Goal: Task Accomplishment & Management: Use online tool/utility

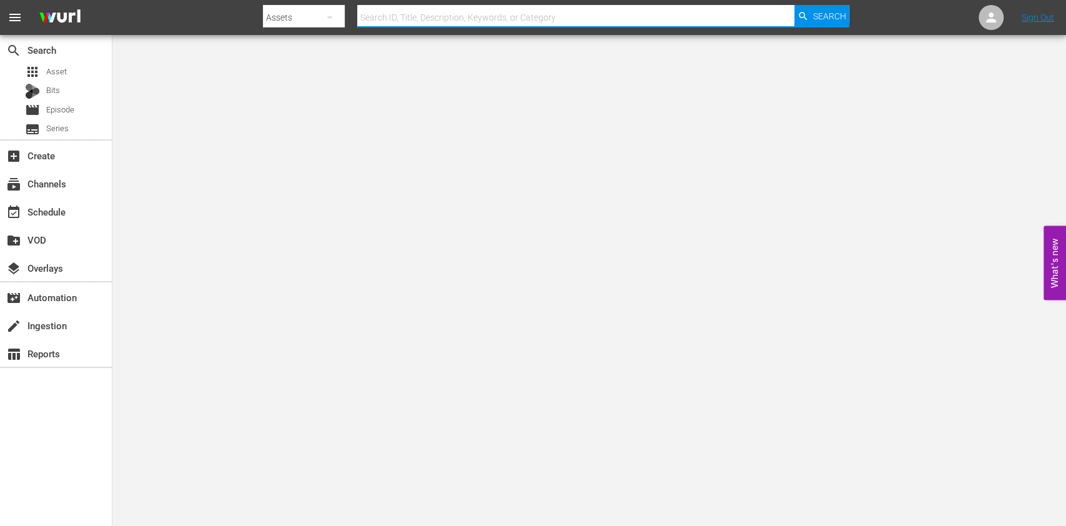
click at [397, 12] on input "text" at bounding box center [575, 17] width 437 height 30
type input "r"
click at [75, 114] on div "movie Episode" at bounding box center [56, 109] width 112 height 17
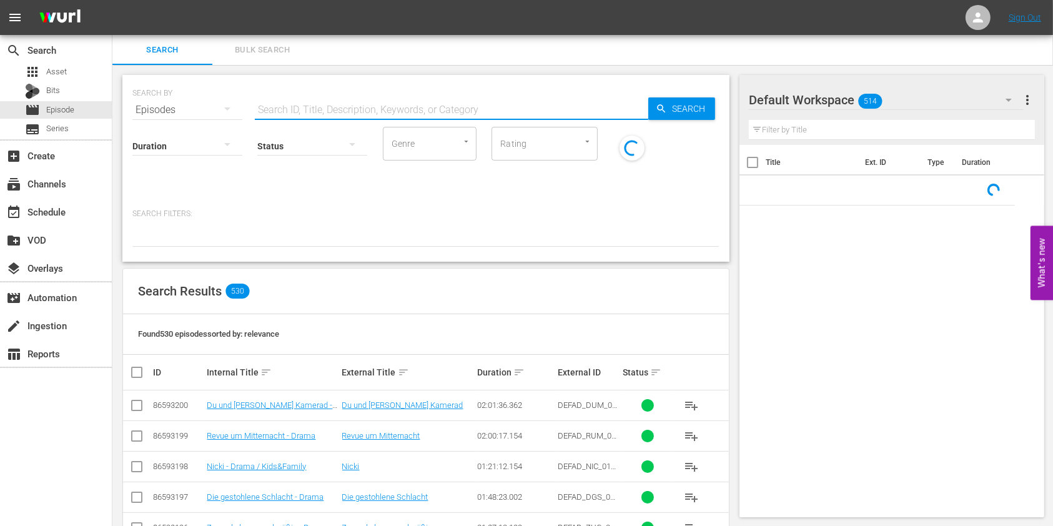
click at [432, 108] on input "text" at bounding box center [452, 110] width 394 height 30
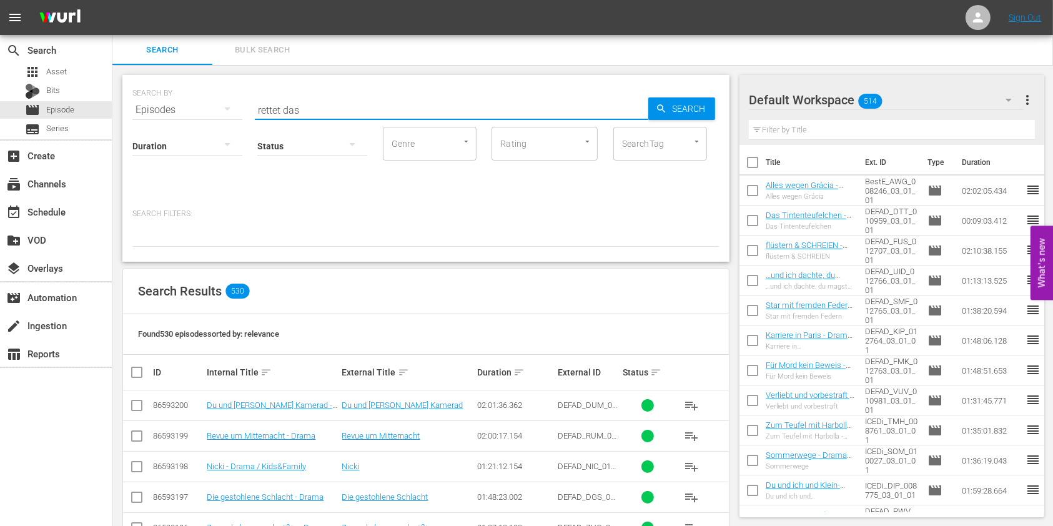
type input "rettet das"
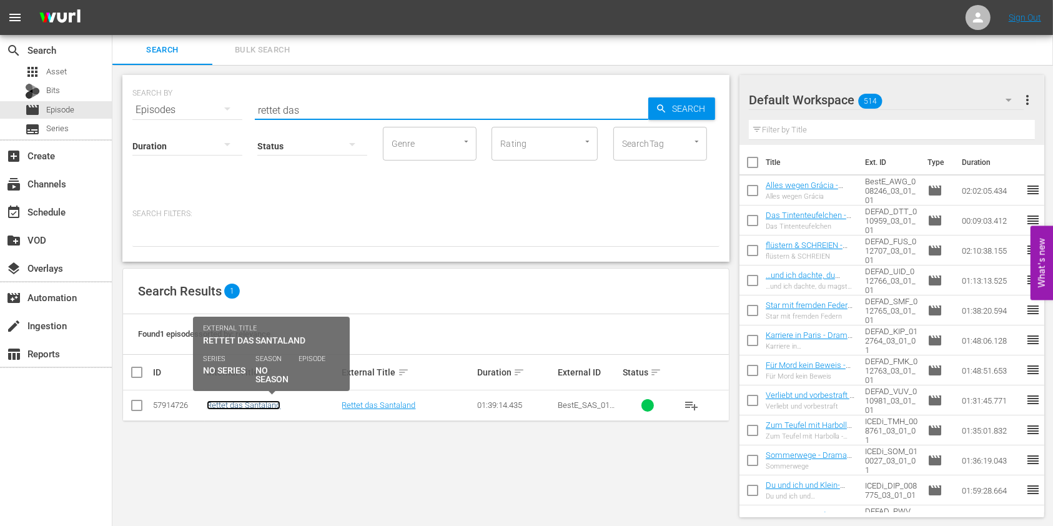
click at [235, 408] on link "Rettet das Santaland" at bounding box center [244, 404] width 74 height 9
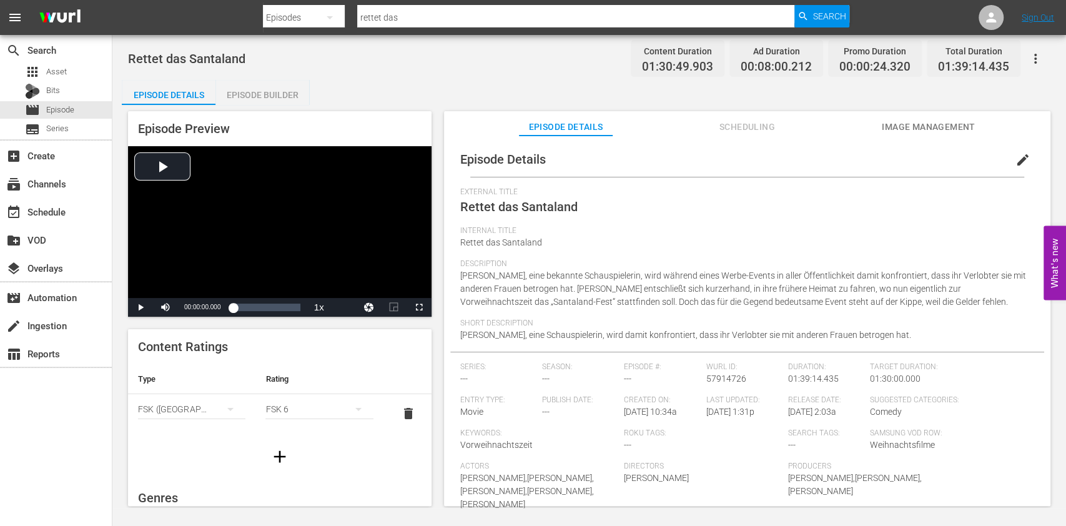
scroll to position [270, 0]
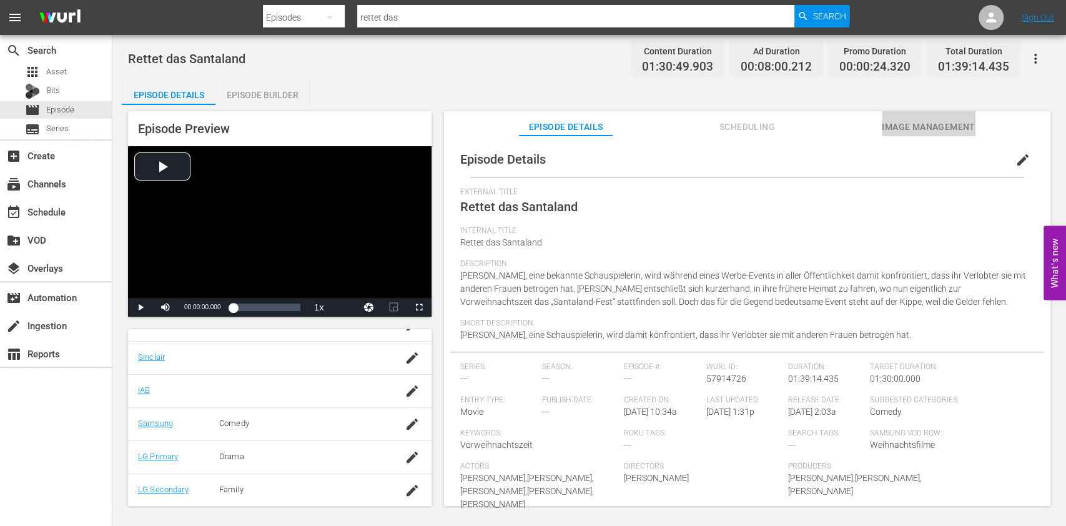
click at [958, 129] on span "Image Management" at bounding box center [929, 127] width 94 height 16
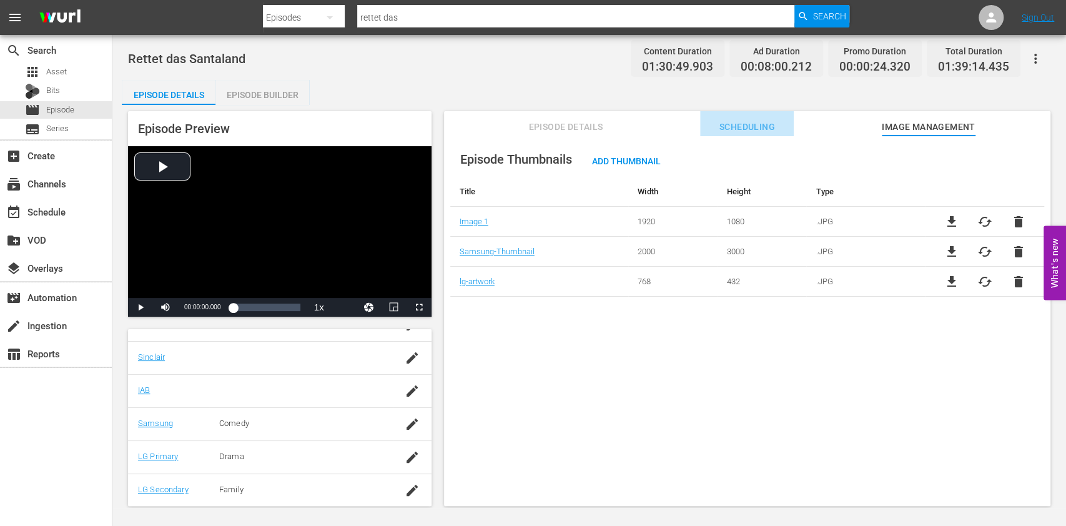
click at [726, 126] on span "Scheduling" at bounding box center [747, 127] width 94 height 16
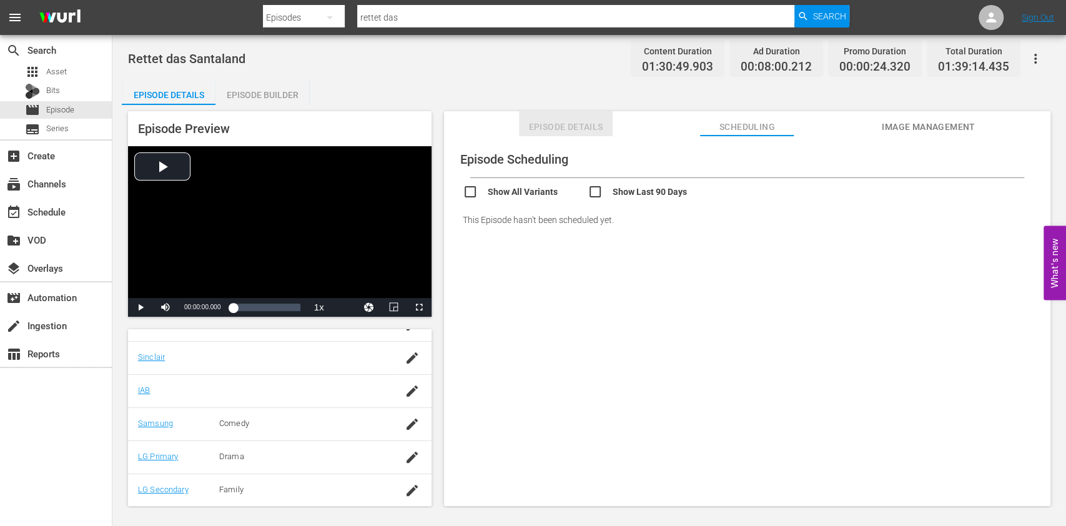
click at [557, 122] on span "Episode Details" at bounding box center [566, 127] width 94 height 16
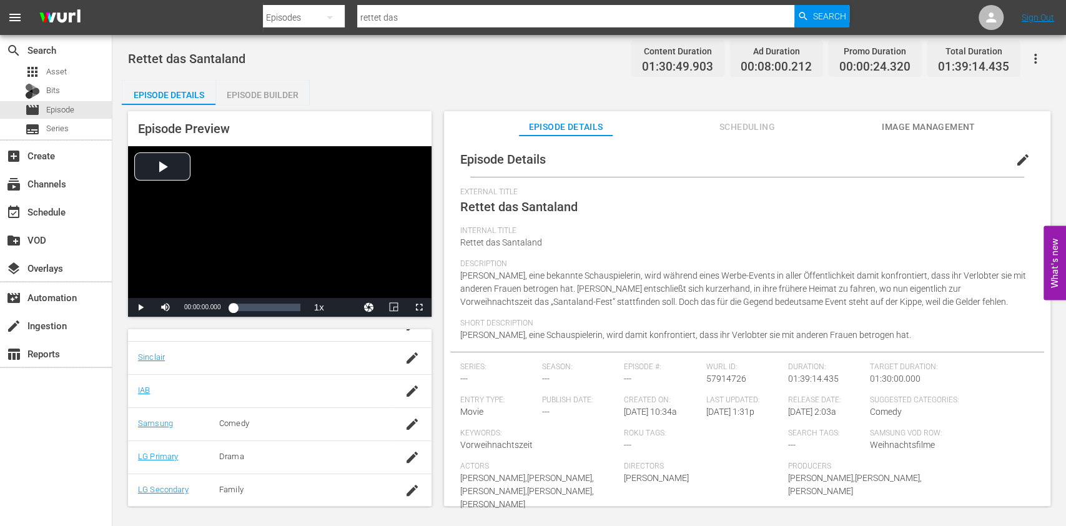
scroll to position [59, 0]
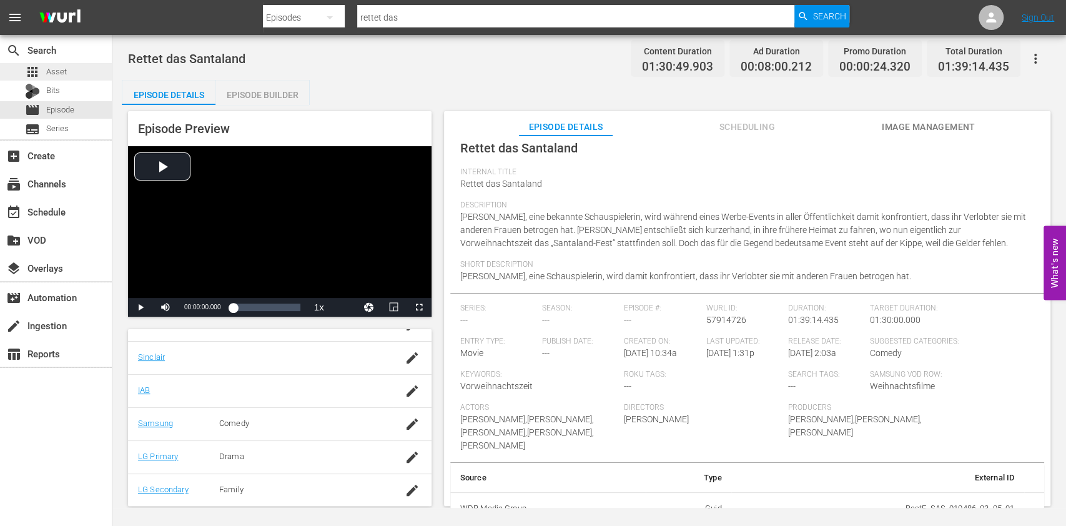
click at [64, 68] on span "Asset" at bounding box center [56, 72] width 21 height 12
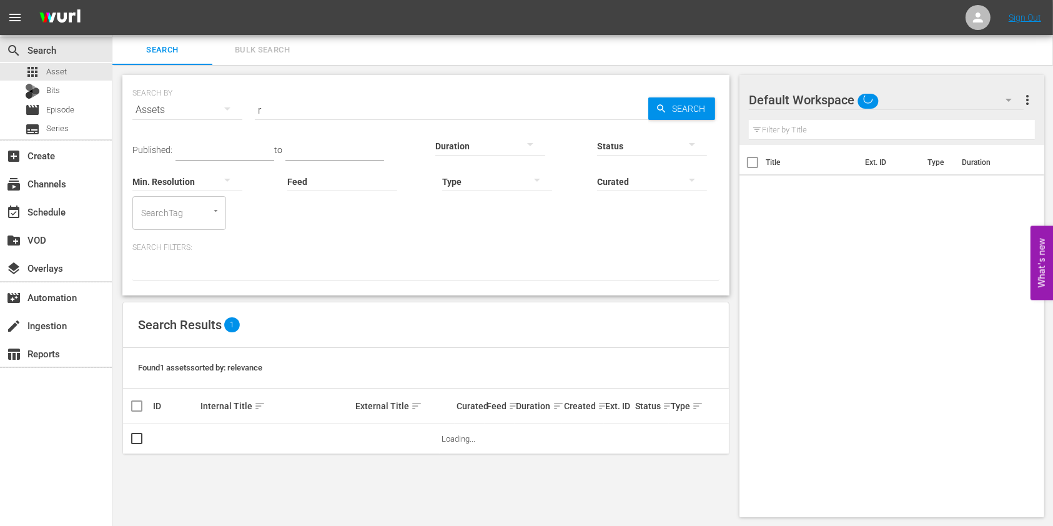
click at [300, 107] on input "r" at bounding box center [452, 110] width 394 height 30
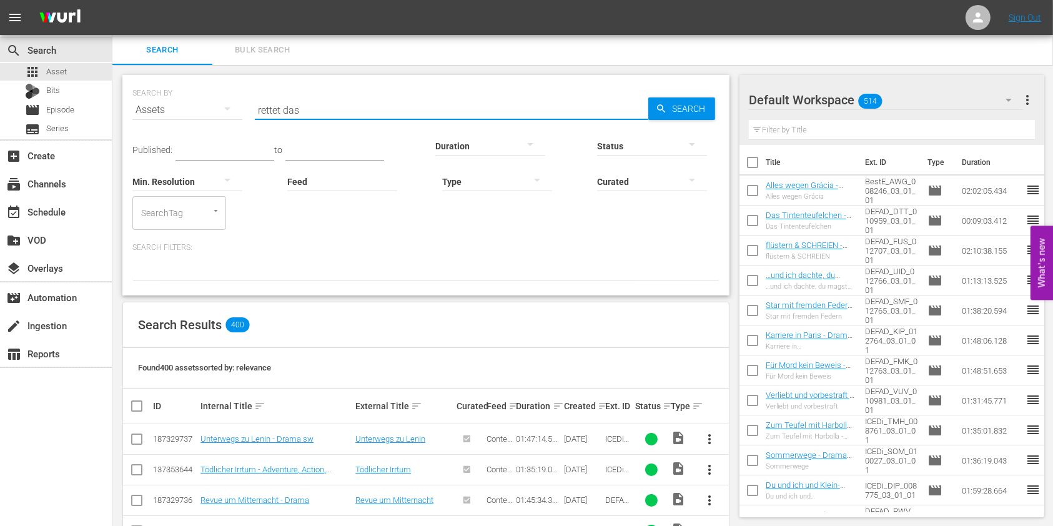
type input "rettet das"
click at [217, 474] on td "Rettet das Santaland" at bounding box center [276, 469] width 155 height 31
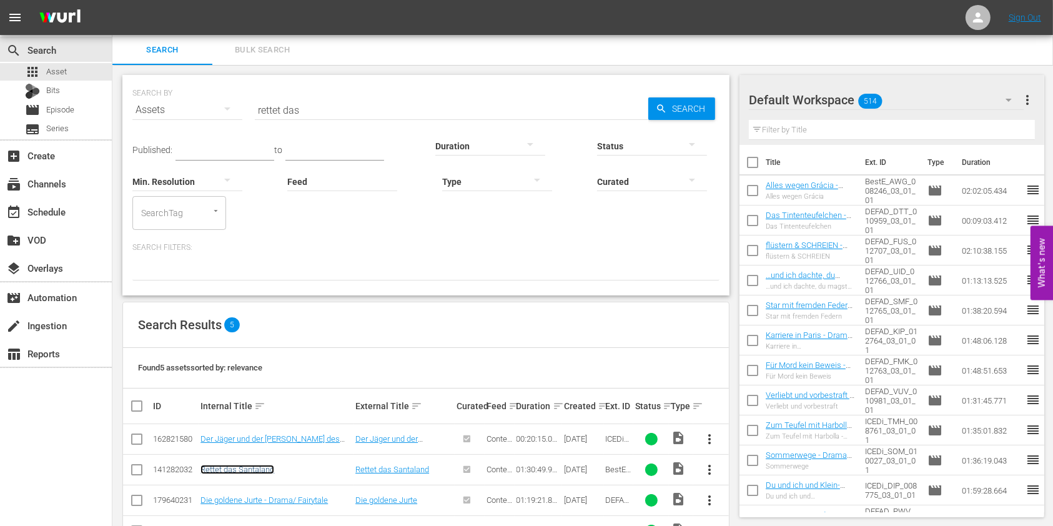
click at [238, 465] on link "Rettet das Santaland" at bounding box center [238, 469] width 74 height 9
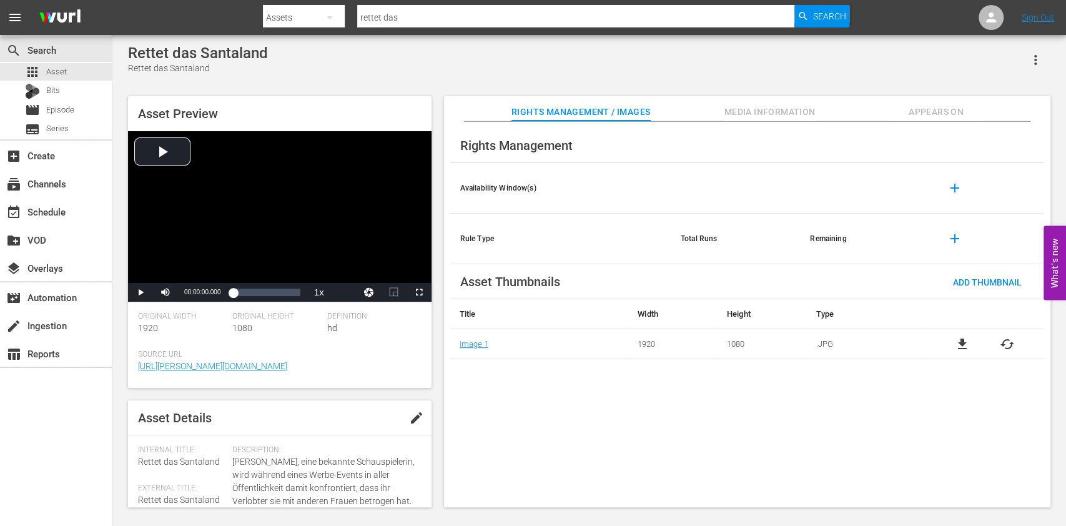
click at [779, 102] on button "Media Information" at bounding box center [770, 108] width 94 height 25
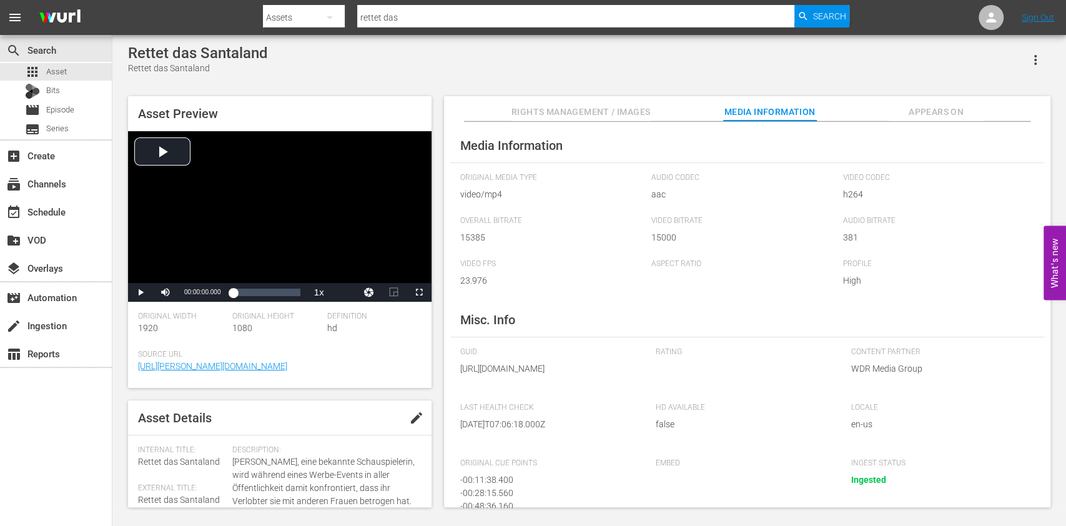
scroll to position [157, 0]
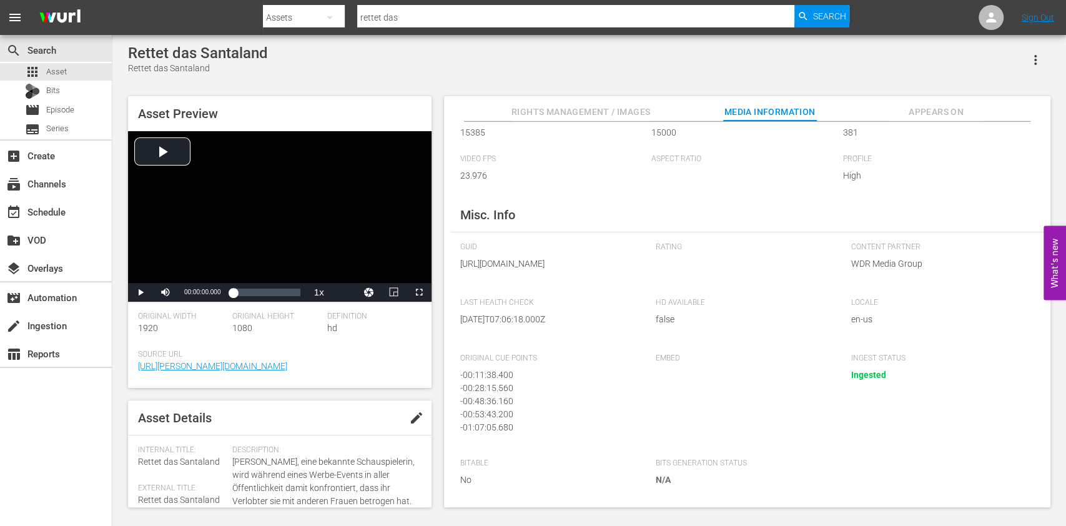
click at [940, 90] on div "Rettet das Santaland Rettet das Santaland Asset Preview Video Player is loading…" at bounding box center [589, 272] width 935 height 457
click at [623, 117] on span "Rights Management / Images" at bounding box center [581, 112] width 139 height 16
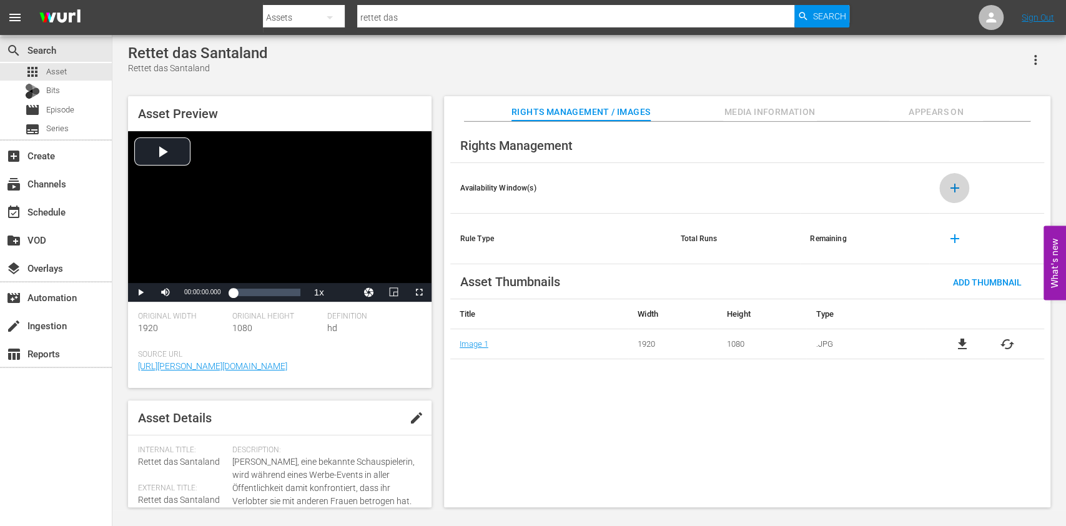
click at [949, 183] on span "add" at bounding box center [954, 188] width 15 height 15
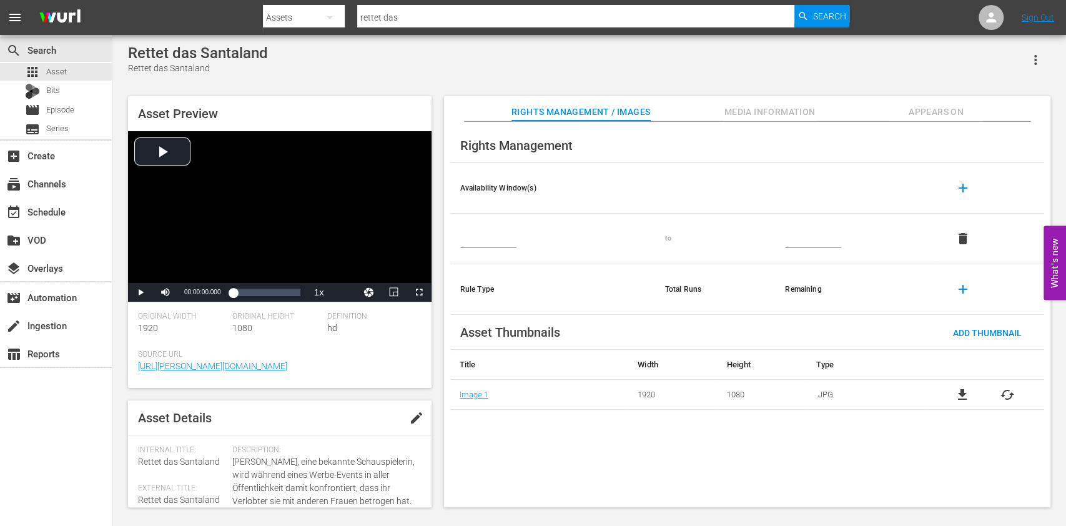
click at [492, 237] on input "text" at bounding box center [488, 238] width 56 height 19
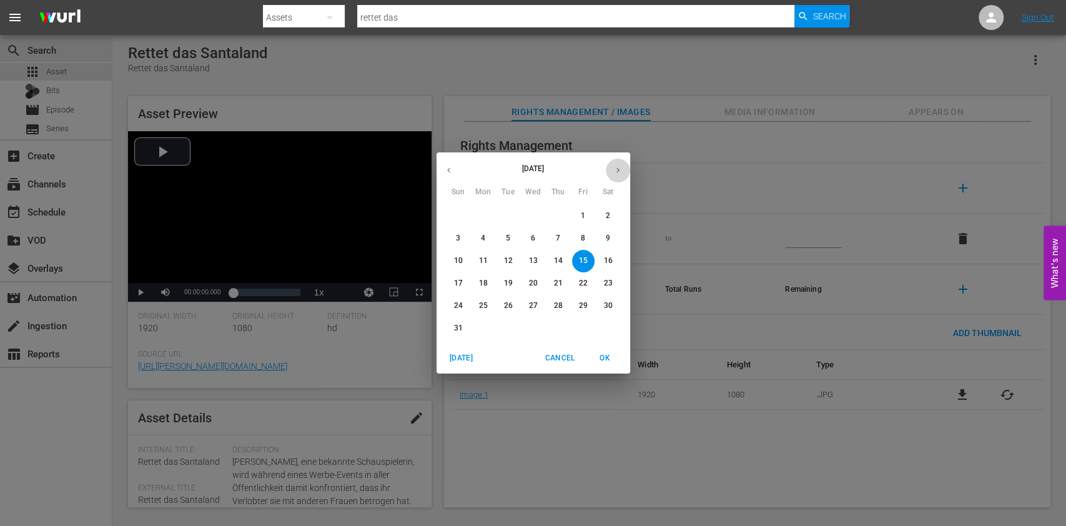
click at [620, 171] on icon "button" at bounding box center [617, 170] width 9 height 9
click at [530, 217] on span "1" at bounding box center [533, 216] width 22 height 11
type input "Oct 1, 2025"
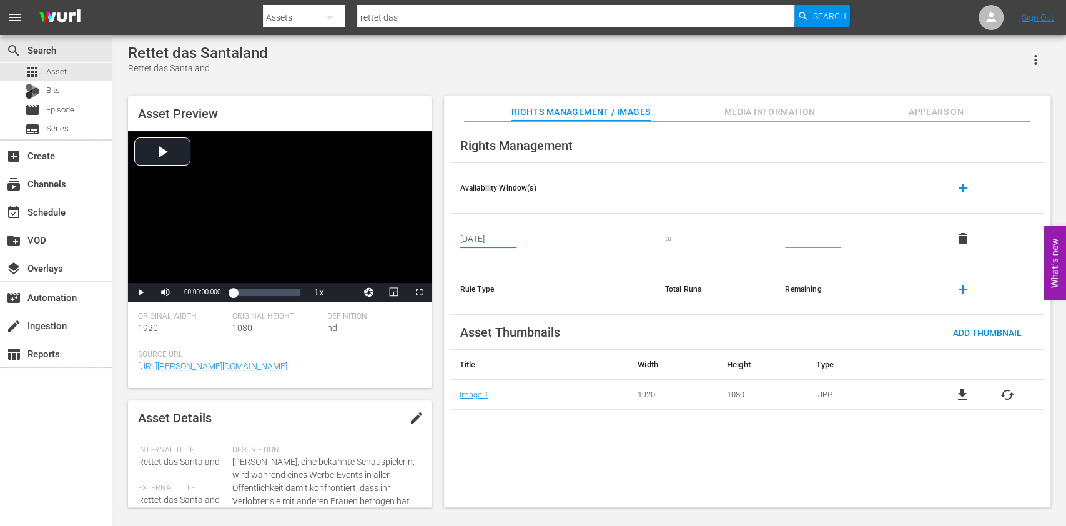
click at [802, 246] on input "text" at bounding box center [813, 238] width 56 height 19
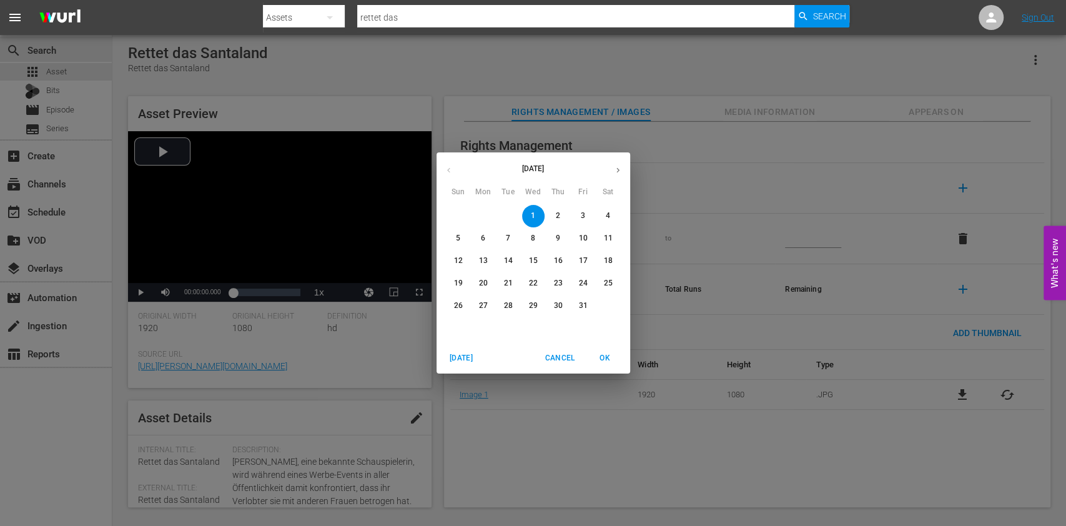
click at [612, 165] on button "button" at bounding box center [618, 170] width 24 height 24
click at [533, 302] on p "31" at bounding box center [532, 305] width 9 height 11
type input "Dec 31, 2025"
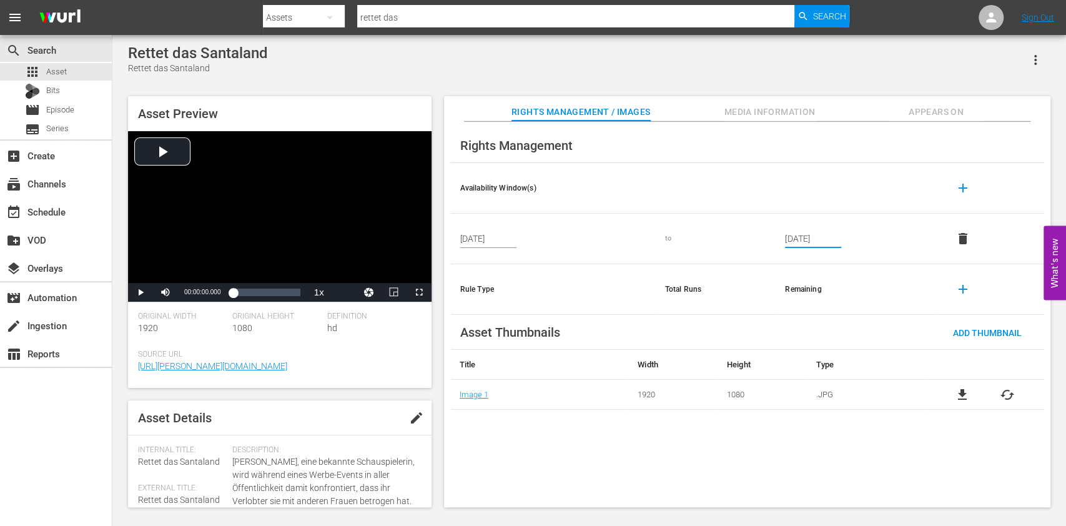
drag, startPoint x: 835, startPoint y: 238, endPoint x: 719, endPoint y: 239, distance: 115.6
click at [719, 239] on tr "Oct 1, 2025 to Dec 31, 2025 delete" at bounding box center [747, 239] width 594 height 51
click at [797, 239] on input "Dec 31, 2025" at bounding box center [813, 238] width 56 height 19
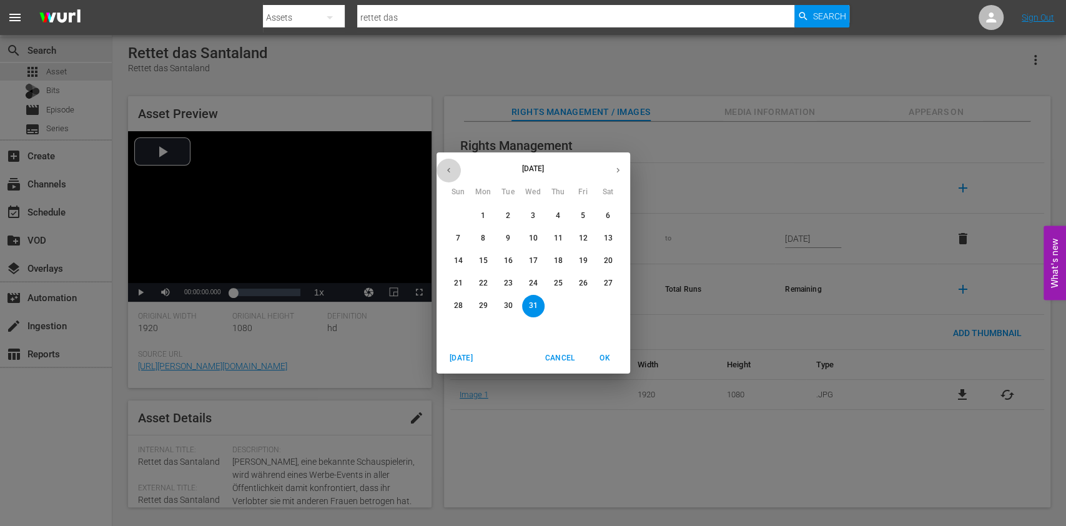
click at [444, 167] on icon "button" at bounding box center [448, 170] width 9 height 9
click at [431, 176] on div "November 2025 Sun Mon Tue Wed Thu Fri Sat 26 27 28 29 30 31 1 2 3 4 5 6 7 8 9 1…" at bounding box center [533, 263] width 1066 height 526
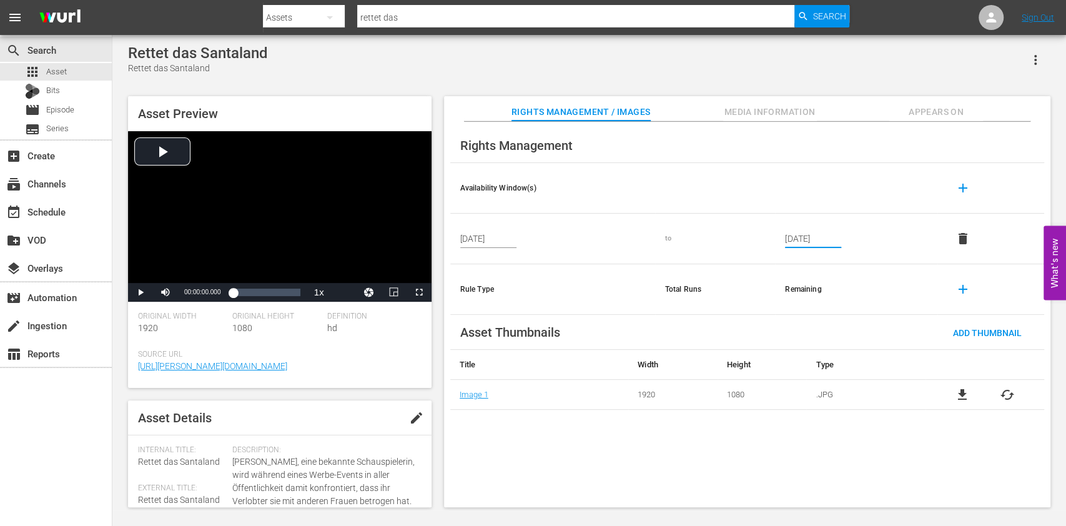
click at [796, 241] on input "Dec 31, 2025" at bounding box center [813, 238] width 56 height 19
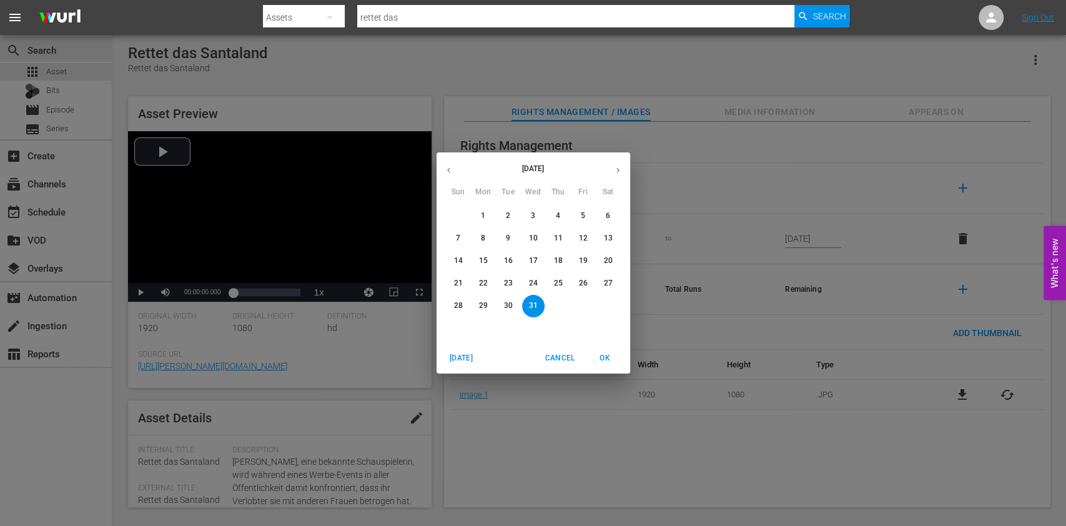
click at [450, 172] on icon "button" at bounding box center [448, 170] width 9 height 9
click at [447, 167] on div "October 2025" at bounding box center [534, 170] width 194 height 24
click at [448, 171] on div "October 2025" at bounding box center [534, 170] width 194 height 24
click at [448, 176] on div "October 2025" at bounding box center [534, 170] width 194 height 24
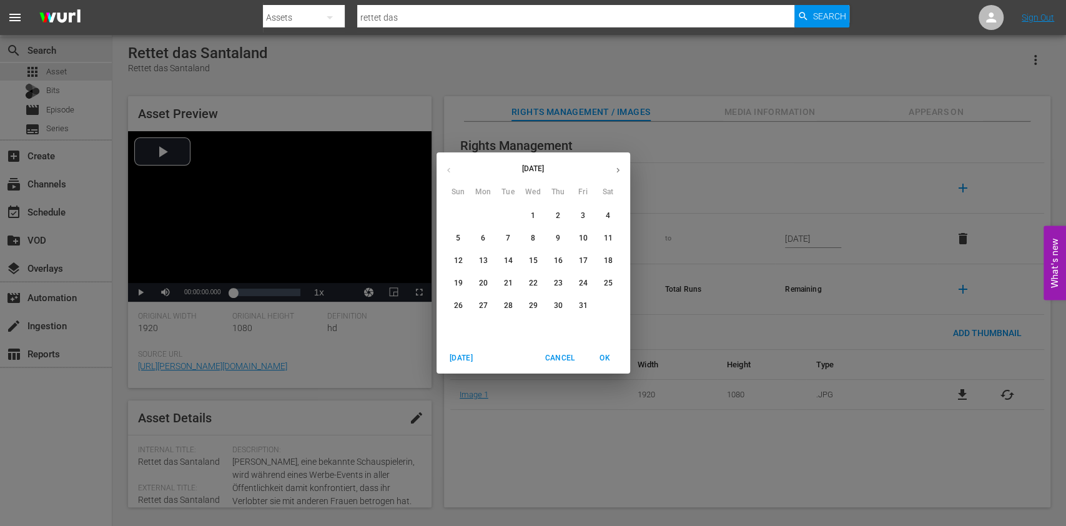
click at [557, 345] on div "Today Cancel OK" at bounding box center [534, 358] width 194 height 31
click at [565, 357] on span "Cancel" at bounding box center [560, 358] width 30 height 13
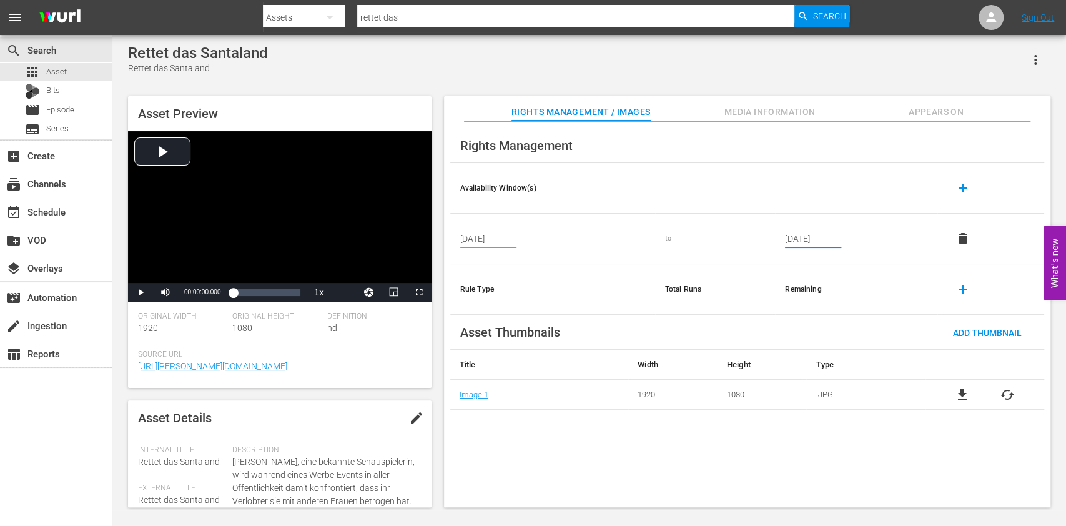
click at [521, 241] on div "Oct 1, 2025" at bounding box center [552, 238] width 185 height 19
click at [490, 239] on input "Oct 1, 2025" at bounding box center [488, 238] width 56 height 19
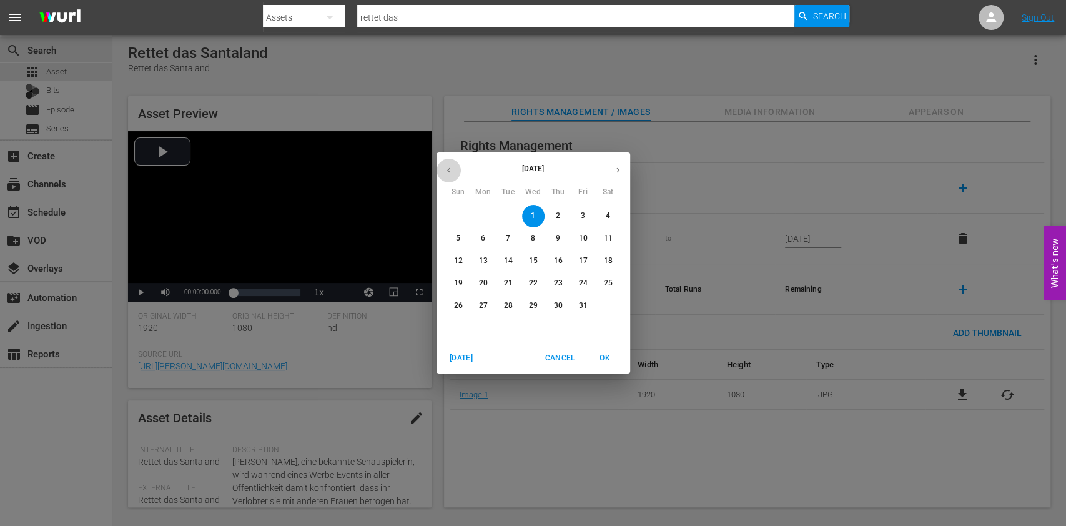
click at [450, 169] on icon "button" at bounding box center [448, 170] width 9 height 9
click at [585, 261] on p "15" at bounding box center [582, 260] width 9 height 11
type input "Aug 15, 2025"
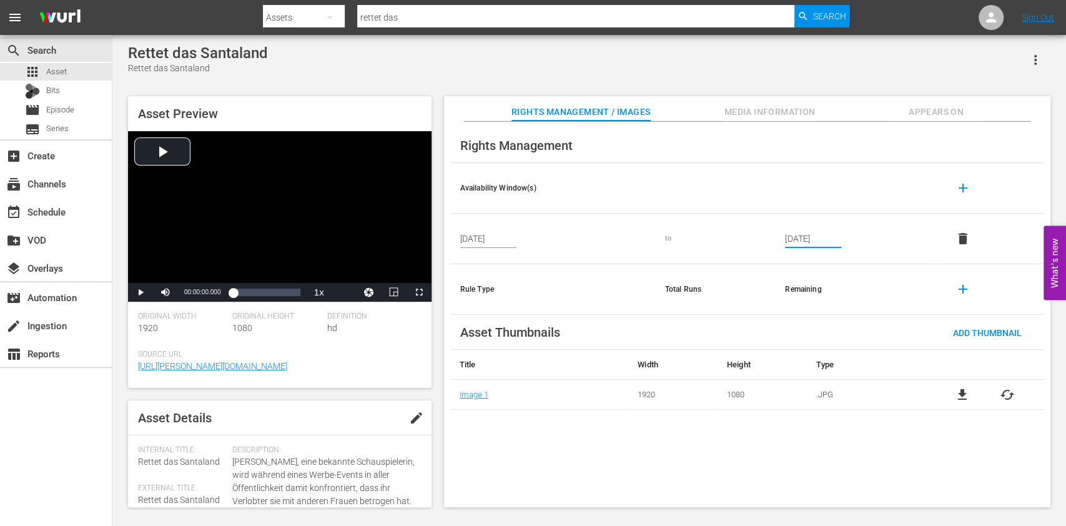
click at [813, 242] on input "Dec 31, 2025" at bounding box center [813, 238] width 56 height 19
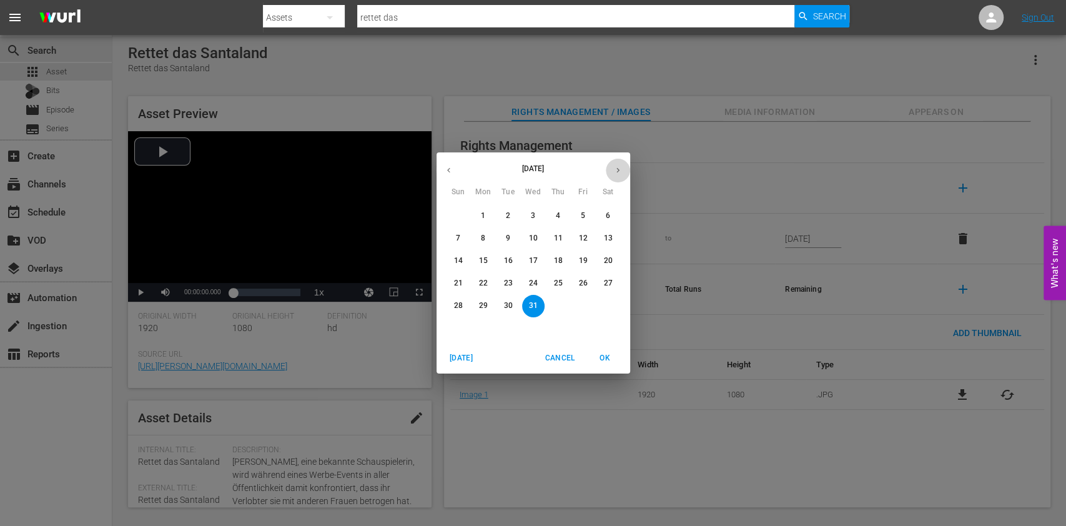
click at [612, 172] on button "button" at bounding box center [618, 170] width 24 height 24
click at [456, 174] on button "button" at bounding box center [449, 170] width 24 height 24
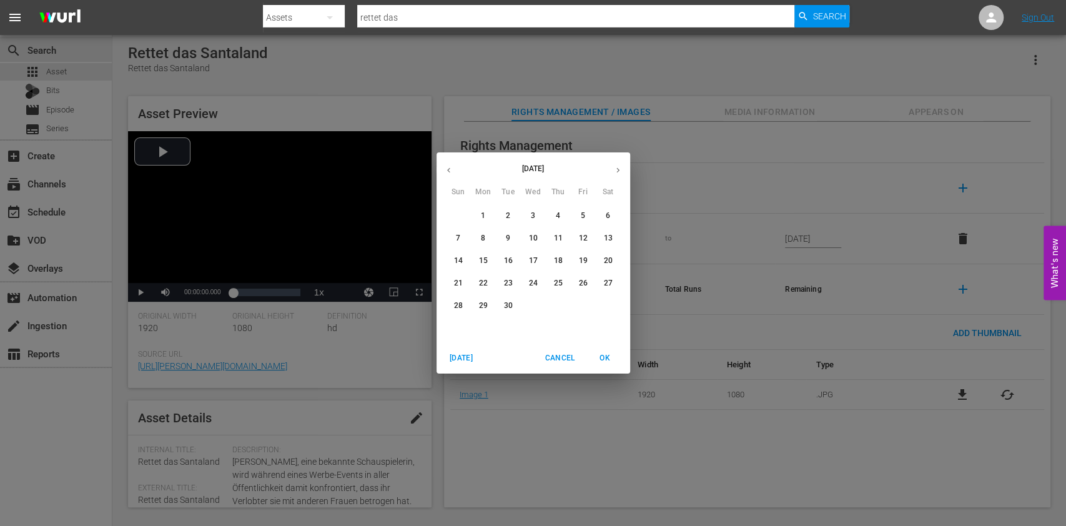
click at [512, 309] on span "30" at bounding box center [508, 305] width 22 height 11
type input "[DATE]"
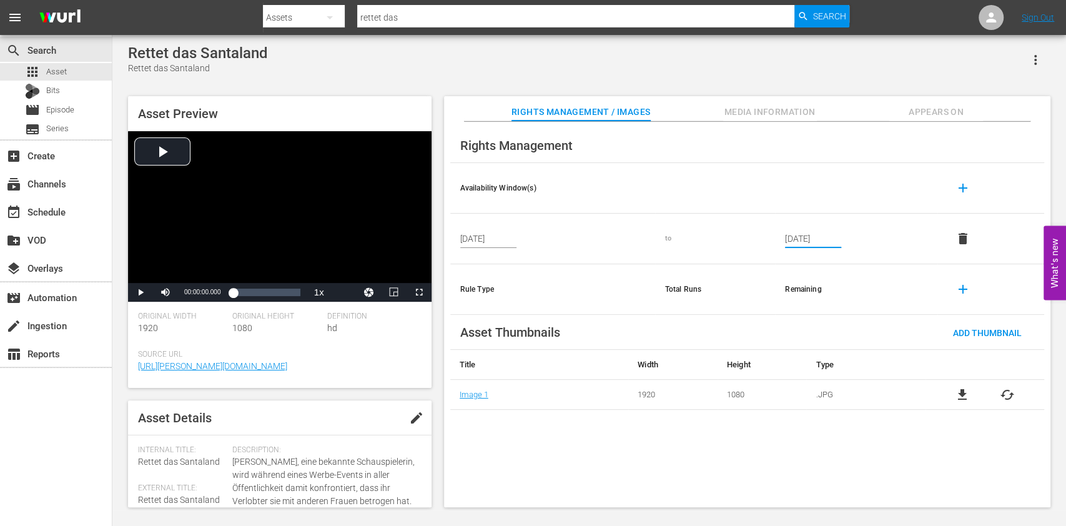
click at [505, 240] on input "Aug 15, 2025" at bounding box center [488, 238] width 56 height 19
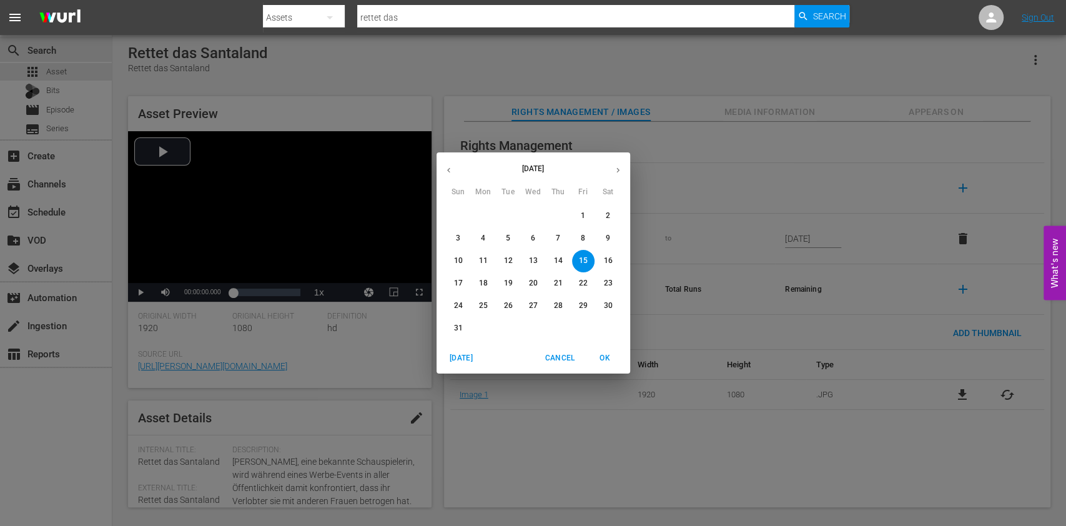
click at [453, 175] on button "button" at bounding box center [449, 170] width 24 height 24
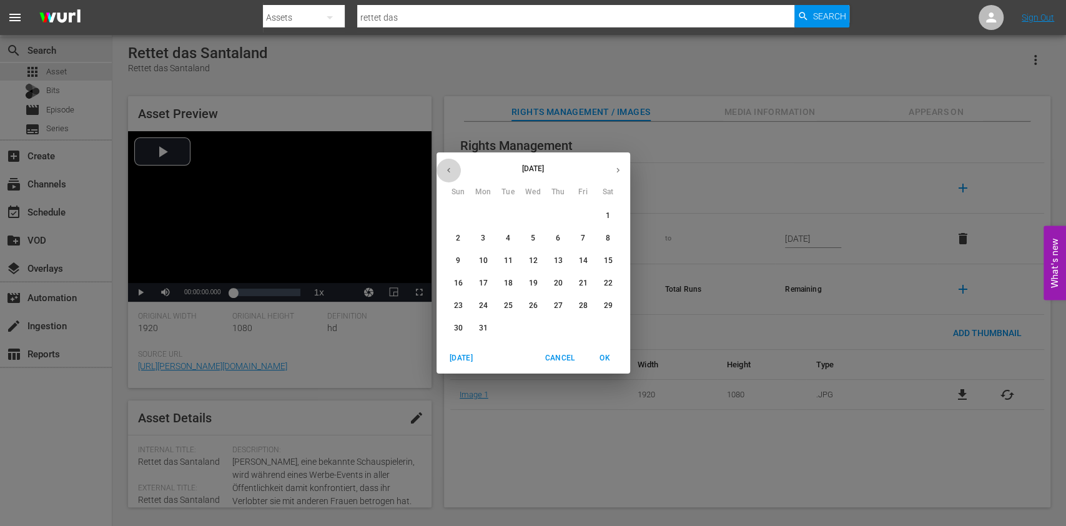
click at [453, 175] on button "button" at bounding box center [449, 170] width 24 height 24
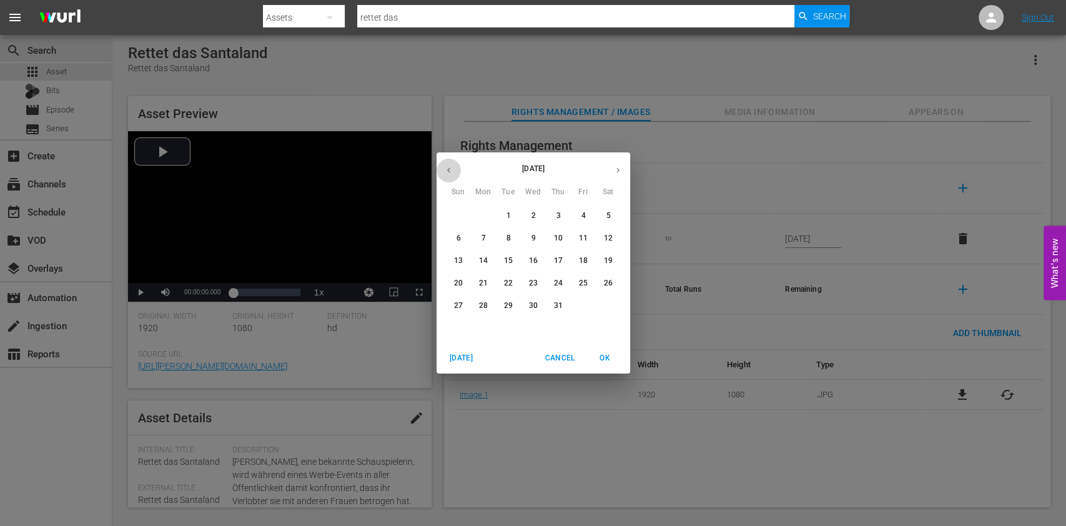
click at [453, 175] on button "button" at bounding box center [449, 170] width 24 height 24
click at [615, 169] on icon "button" at bounding box center [617, 170] width 9 height 9
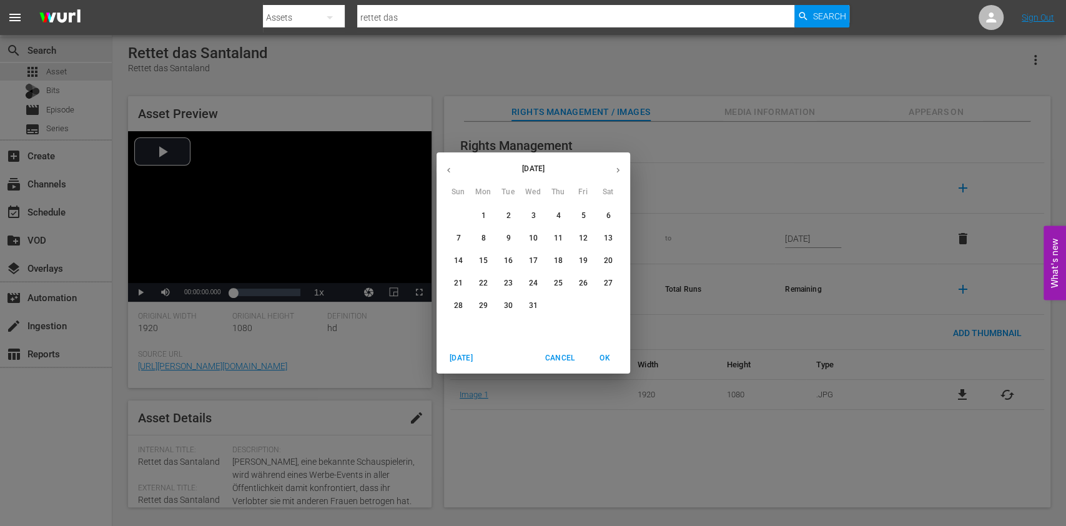
click at [615, 169] on icon "button" at bounding box center [617, 170] width 9 height 9
click at [516, 208] on button "1" at bounding box center [508, 216] width 22 height 22
type input "Oct 1, 2024"
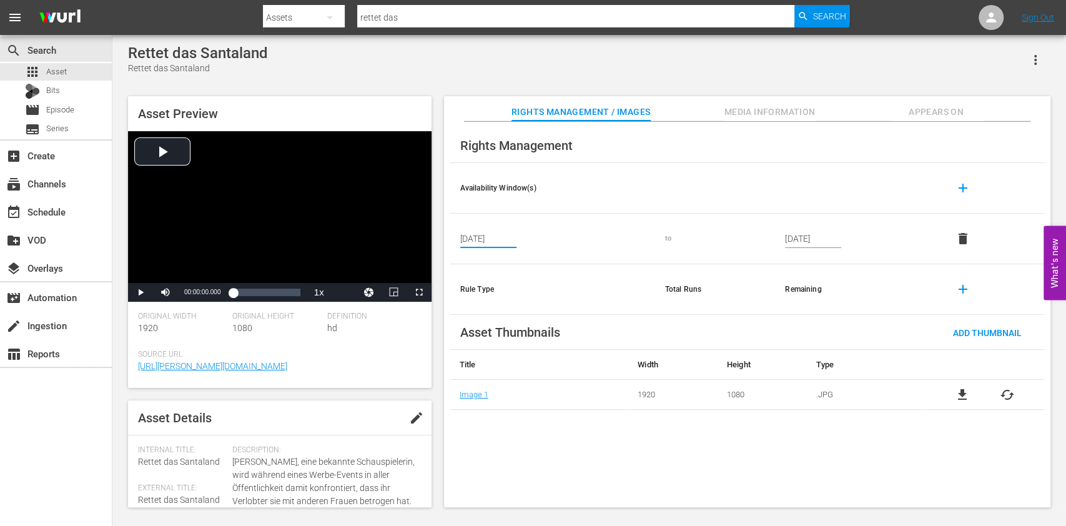
click at [953, 194] on button "add" at bounding box center [963, 188] width 30 height 30
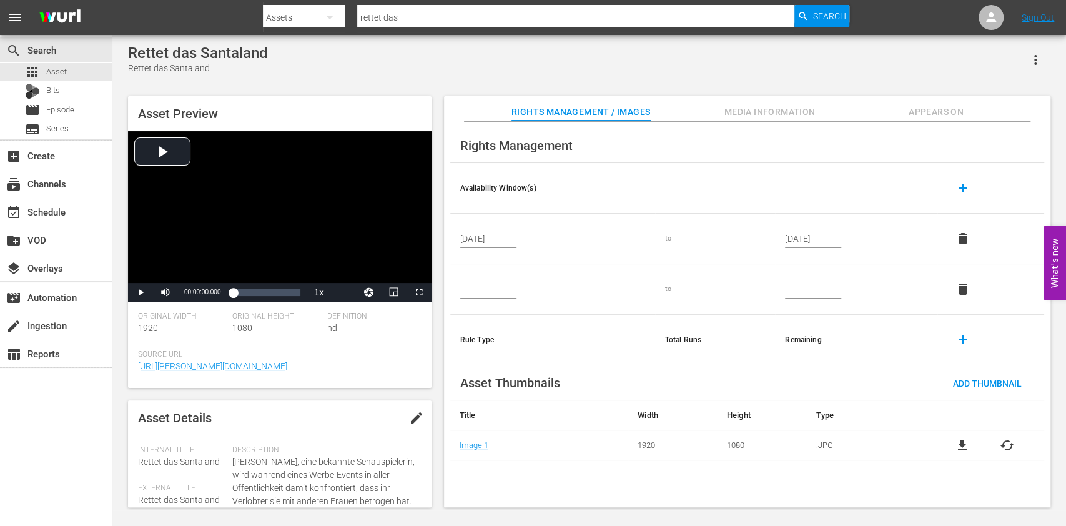
click at [498, 285] on input "text" at bounding box center [488, 289] width 56 height 19
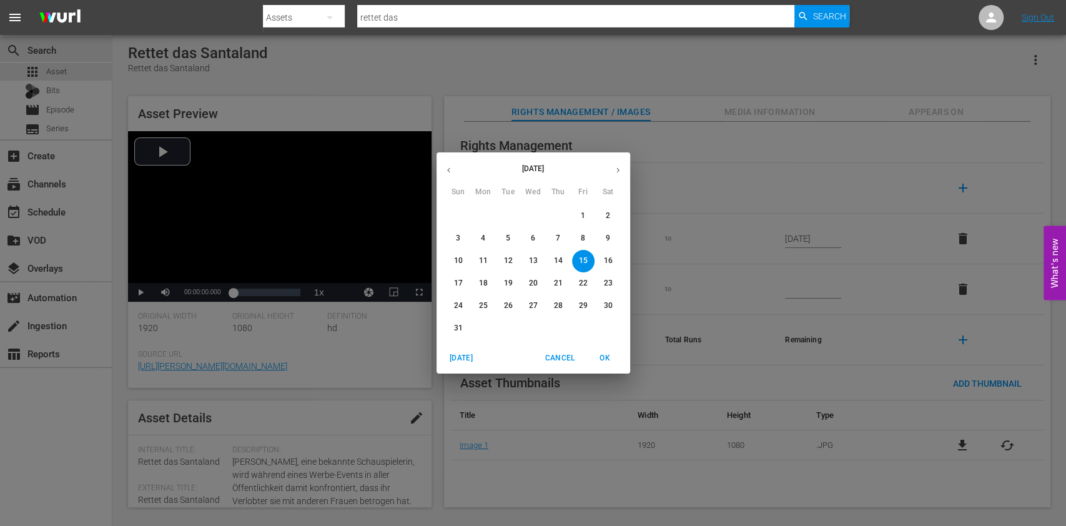
click at [615, 167] on icon "button" at bounding box center [617, 170] width 9 height 9
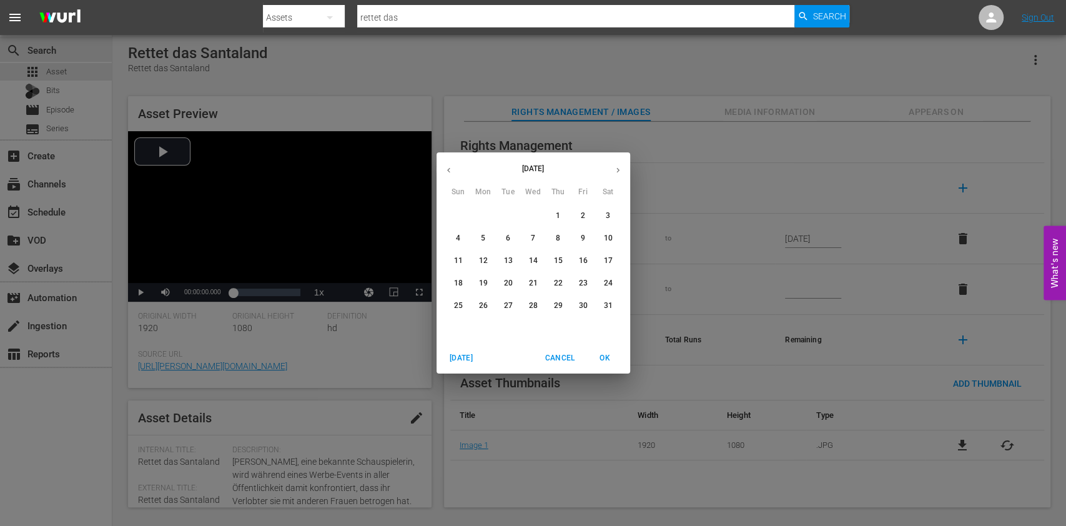
click at [560, 216] on p "1" at bounding box center [558, 216] width 4 height 11
type input "Jan 1, 2026"
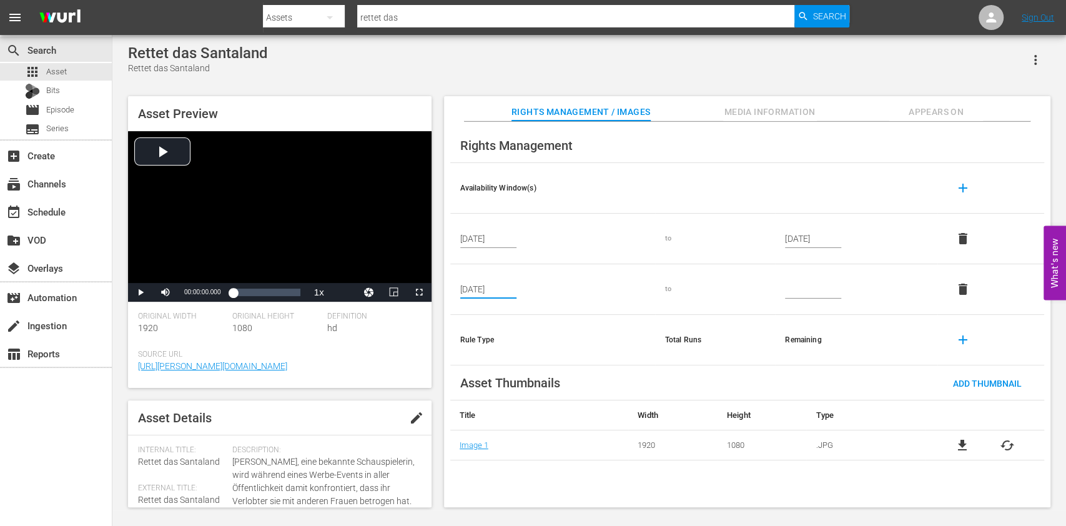
click at [806, 287] on input "text" at bounding box center [813, 289] width 56 height 19
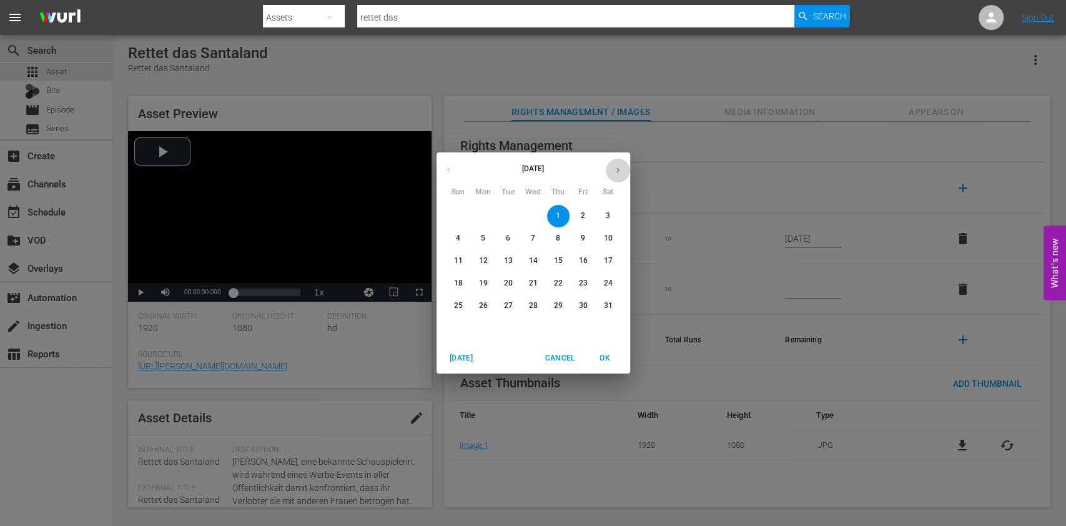
click at [610, 171] on button "button" at bounding box center [618, 170] width 24 height 24
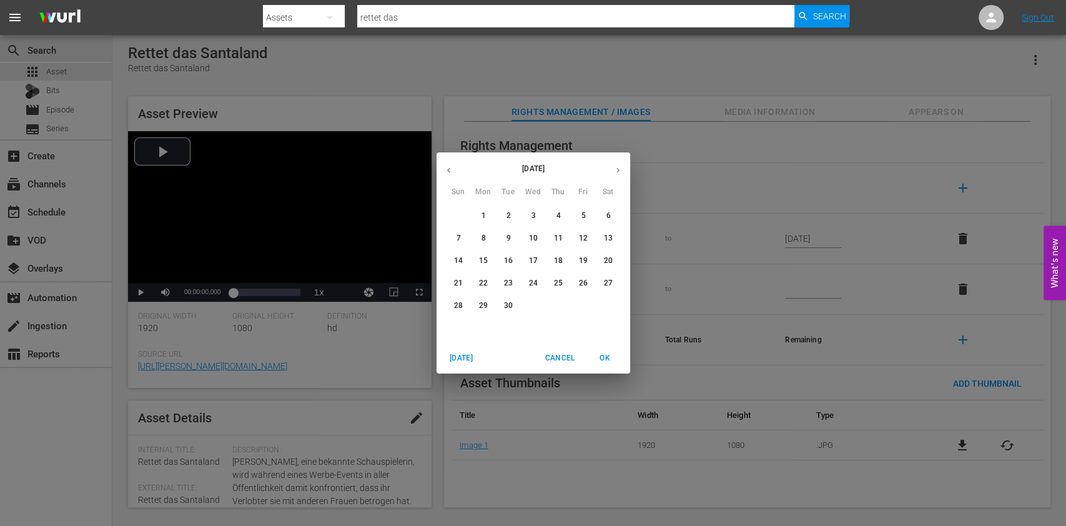
click at [610, 171] on button "button" at bounding box center [618, 170] width 24 height 24
click at [449, 164] on button "button" at bounding box center [449, 170] width 24 height 24
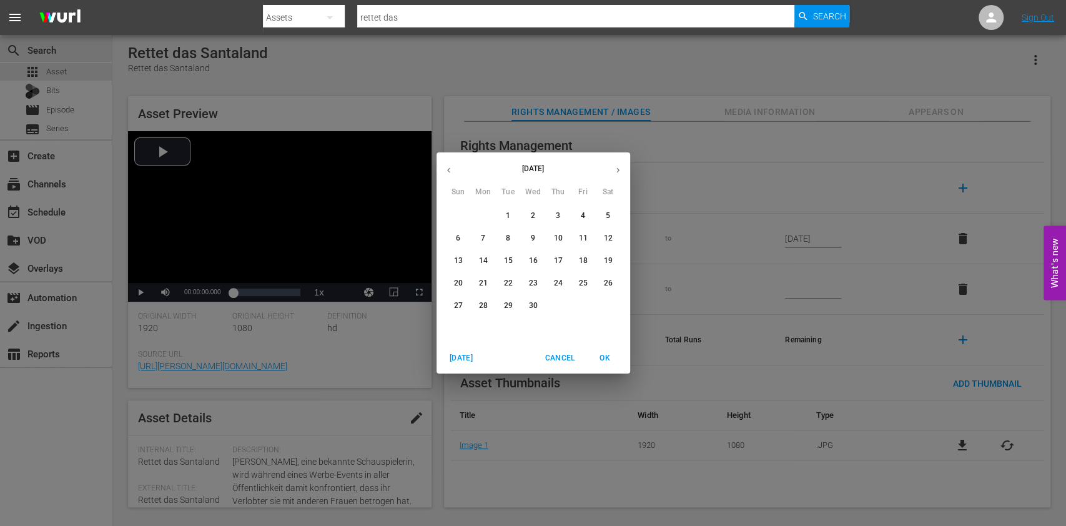
click at [542, 307] on span "30" at bounding box center [533, 305] width 22 height 11
type input "[DATE]"
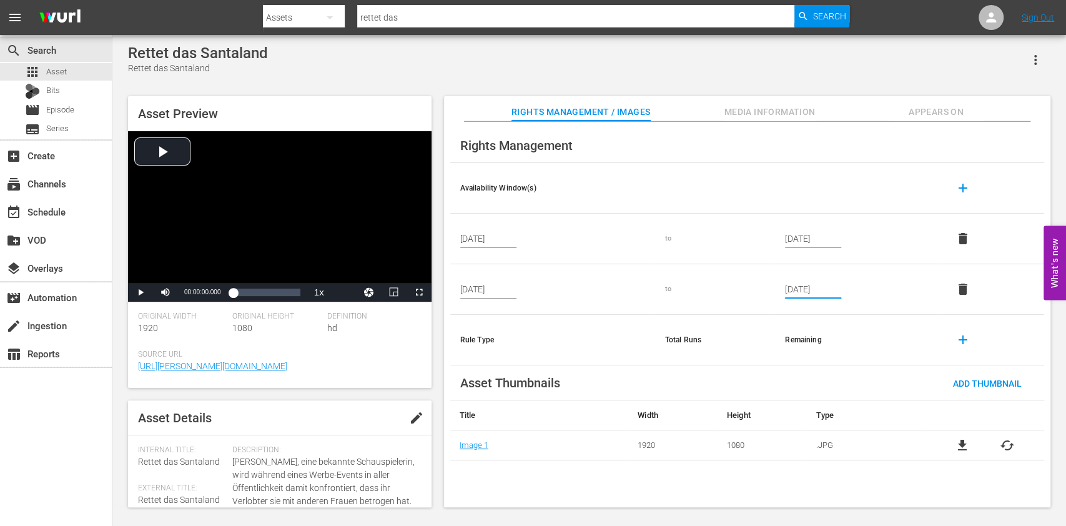
click at [966, 192] on span "add" at bounding box center [962, 188] width 15 height 15
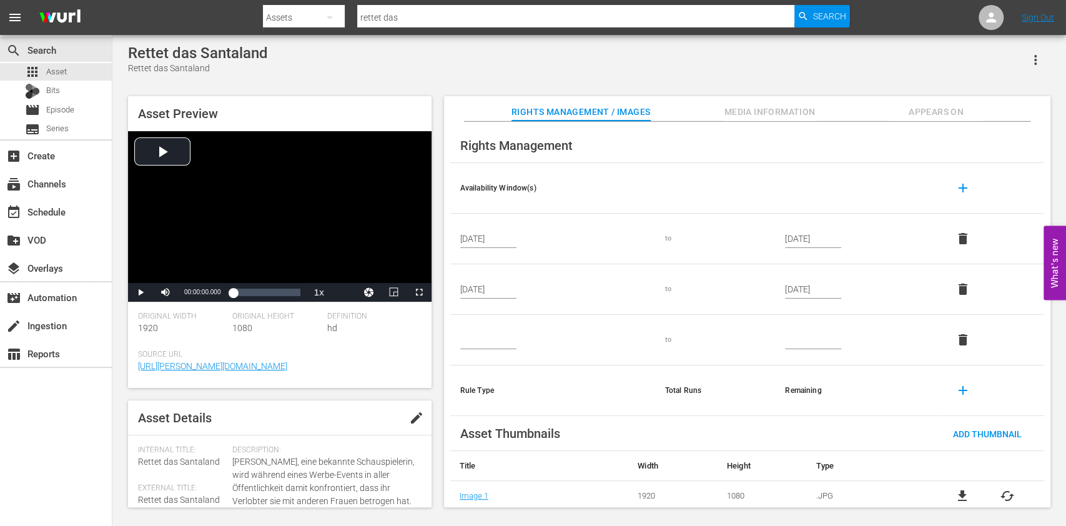
click at [493, 334] on input "text" at bounding box center [488, 339] width 56 height 19
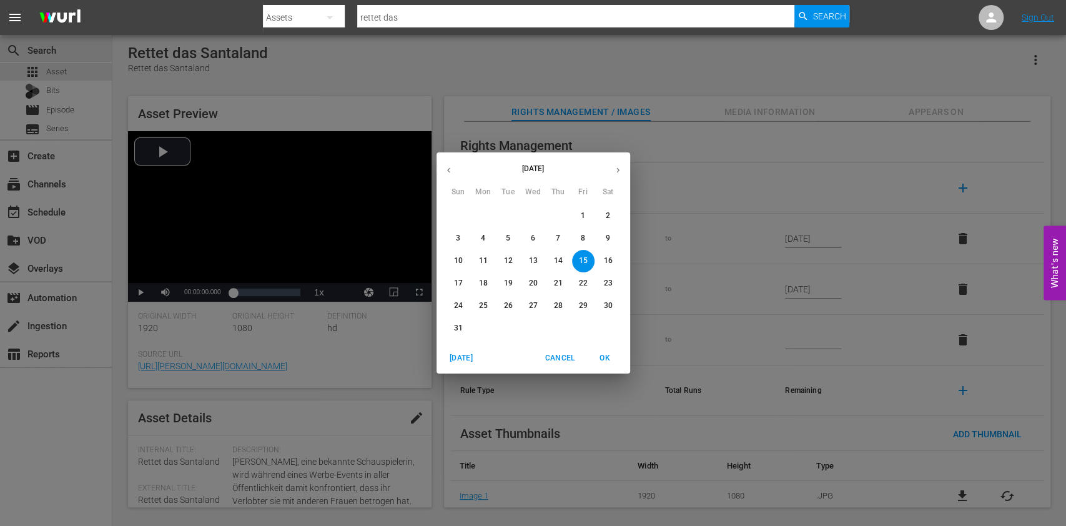
click at [610, 166] on button "button" at bounding box center [618, 170] width 24 height 24
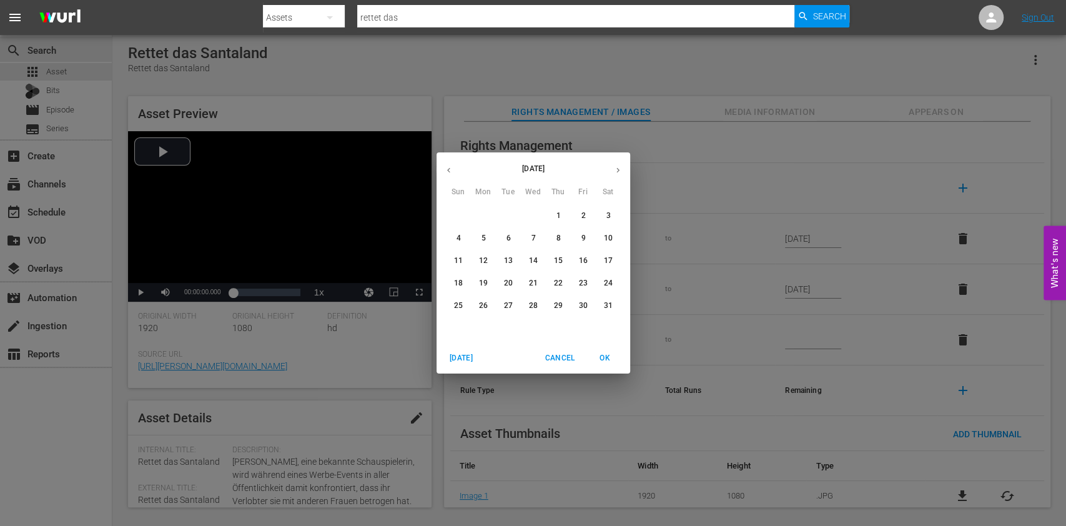
click at [610, 166] on button "button" at bounding box center [618, 170] width 24 height 24
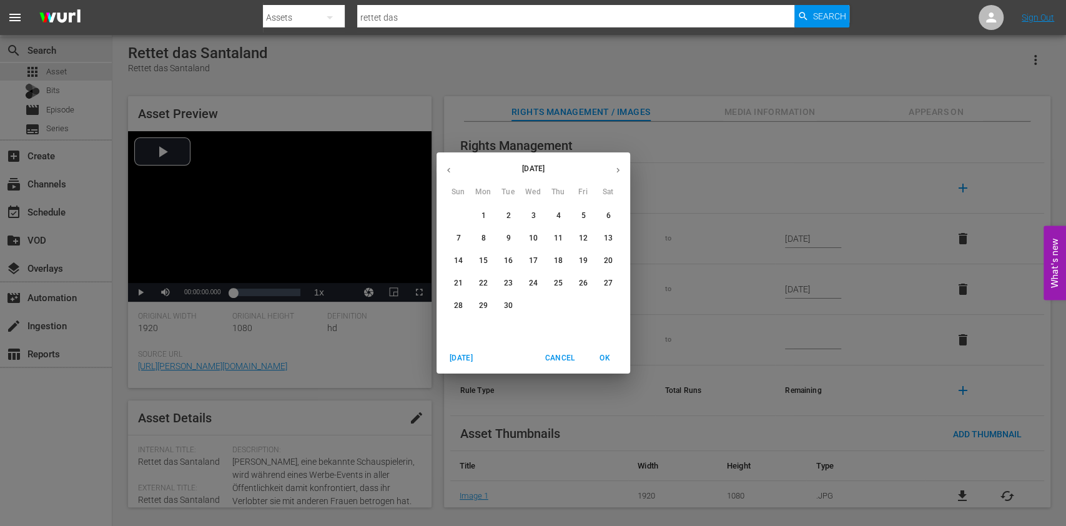
click at [610, 166] on button "button" at bounding box center [618, 170] width 24 height 24
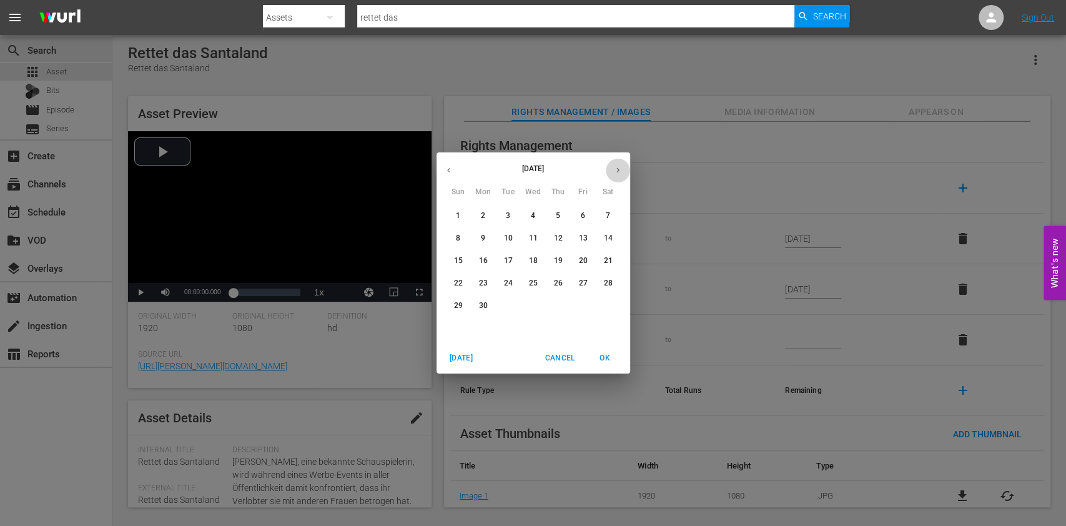
click at [610, 166] on button "button" at bounding box center [618, 170] width 24 height 24
click at [582, 218] on p "1" at bounding box center [583, 216] width 4 height 11
type input "Jan 1, 2027"
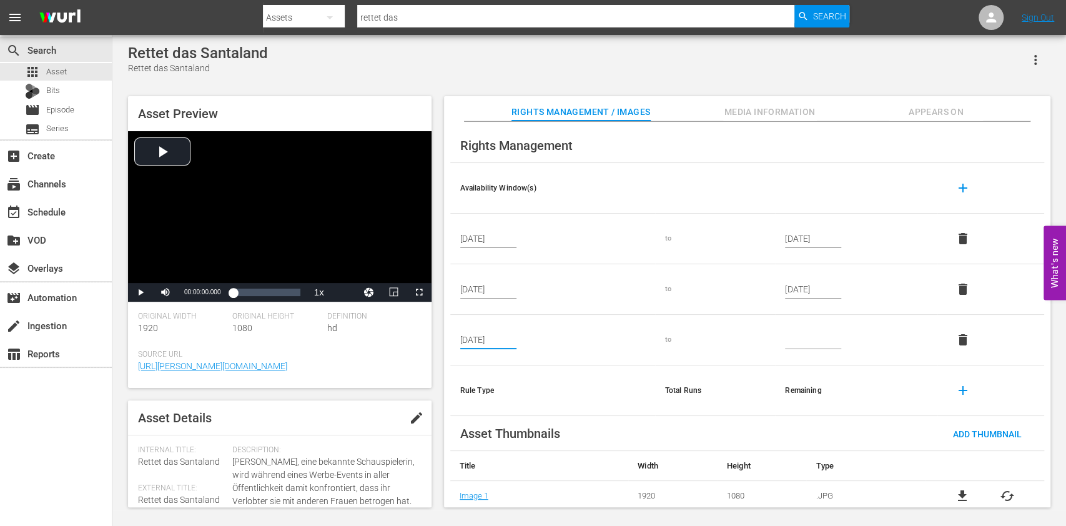
click at [674, 357] on td "to" at bounding box center [715, 340] width 121 height 51
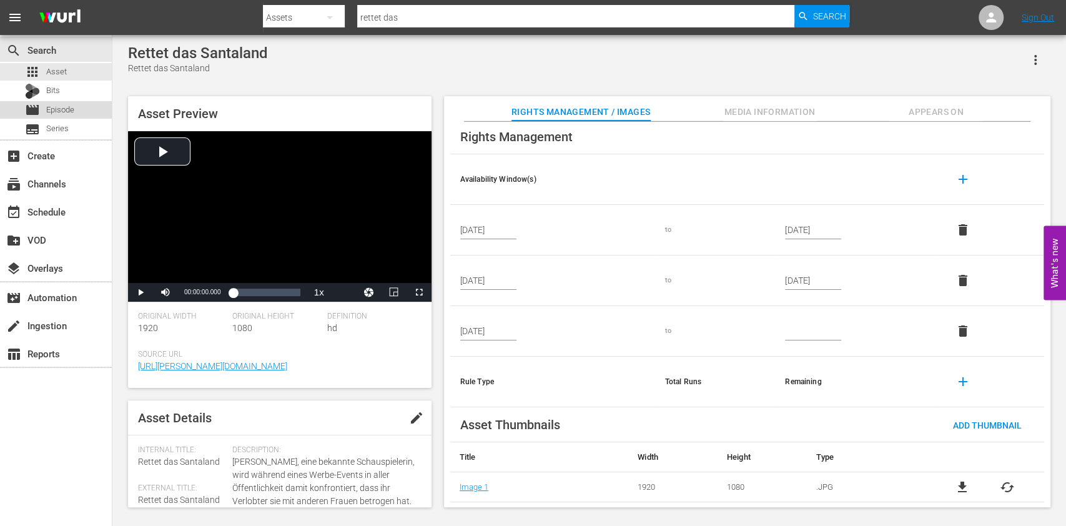
click at [71, 102] on div "movie Episode" at bounding box center [49, 109] width 49 height 17
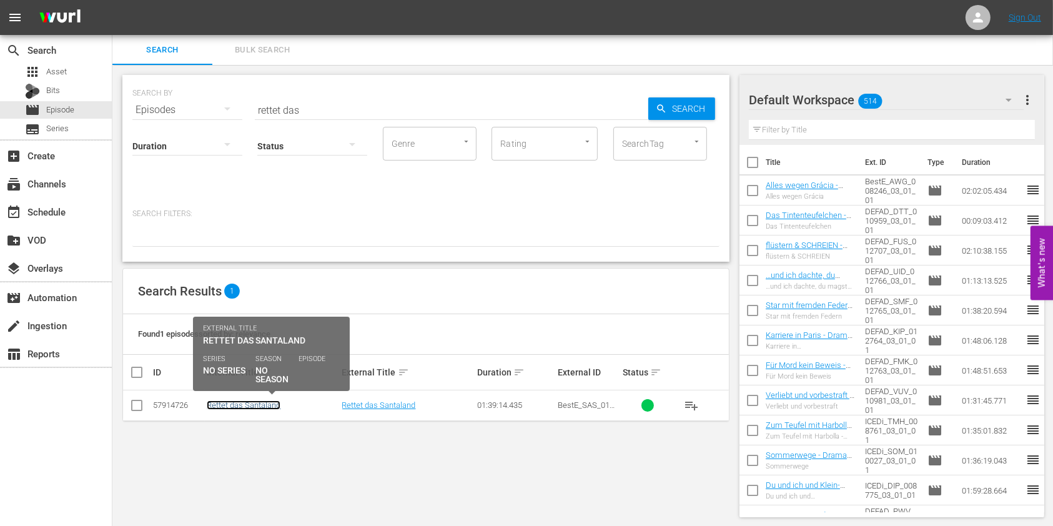
click at [235, 401] on link "Rettet das Santaland" at bounding box center [244, 404] width 74 height 9
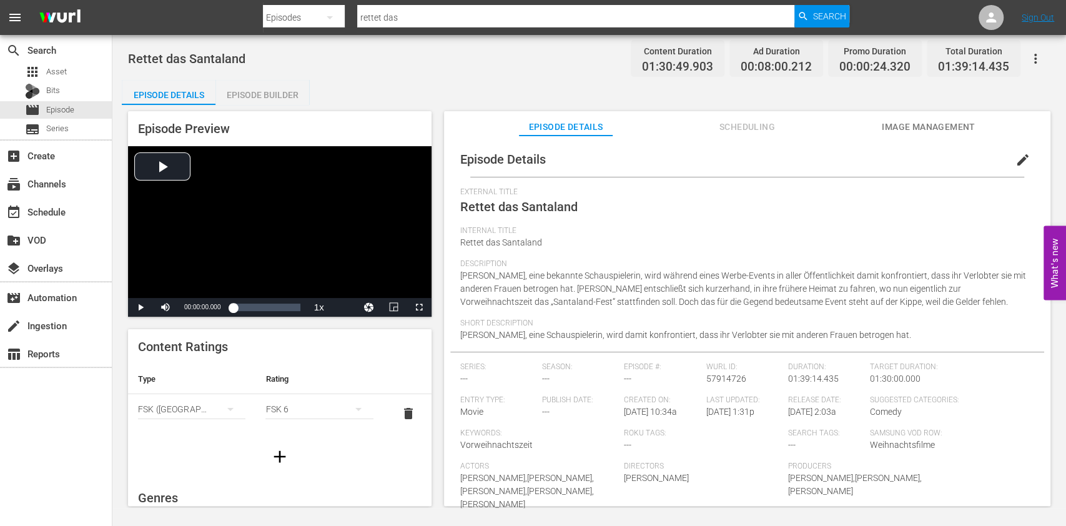
scroll to position [59, 0]
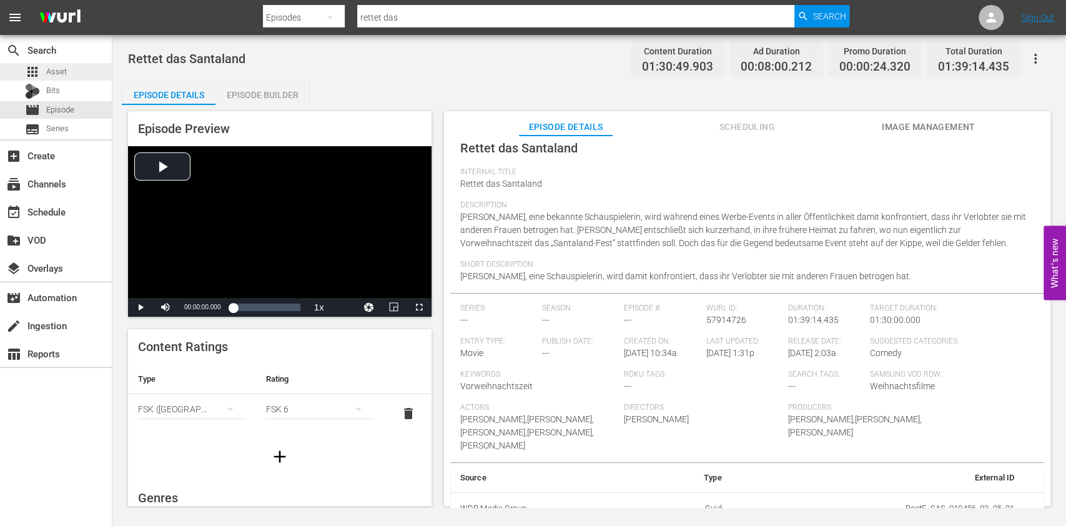
click at [90, 73] on div "apps Asset" at bounding box center [56, 71] width 112 height 17
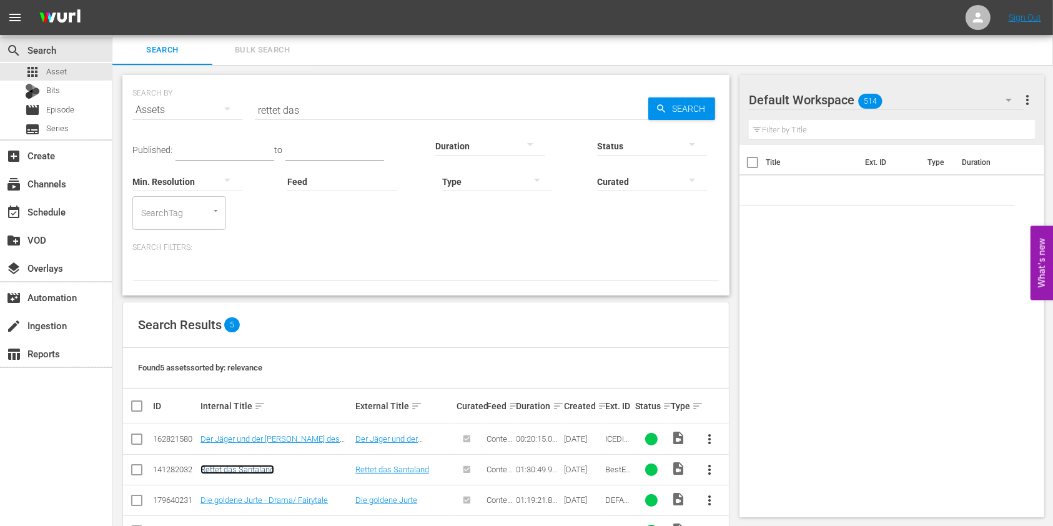
click at [260, 468] on link "Rettet das Santaland" at bounding box center [238, 469] width 74 height 9
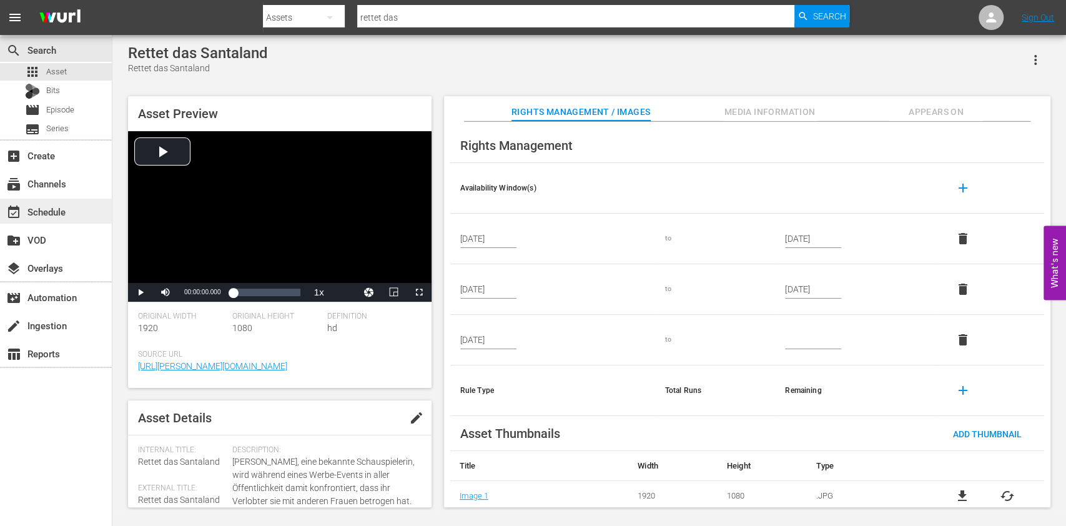
click at [64, 221] on div "event_available Schedule" at bounding box center [56, 211] width 112 height 25
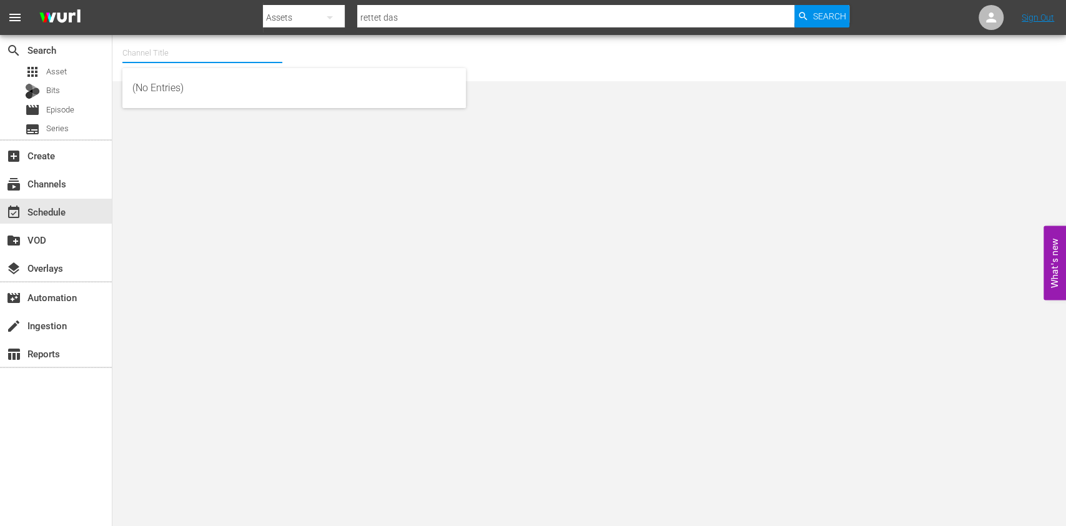
click at [221, 60] on input "text" at bounding box center [202, 53] width 160 height 30
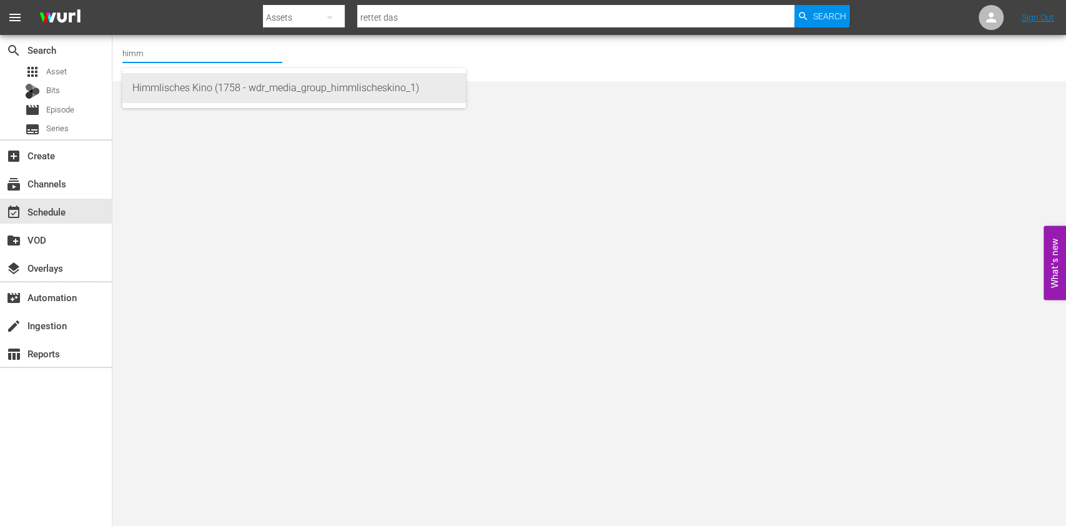
click at [221, 82] on div "Himmlisches Kino (1758 - wdr_media_group_himmlischeskino_1)" at bounding box center [294, 88] width 324 height 30
type input "Himmlisches Kino (1758 - wdr_media_group_himmlischeskino_1)"
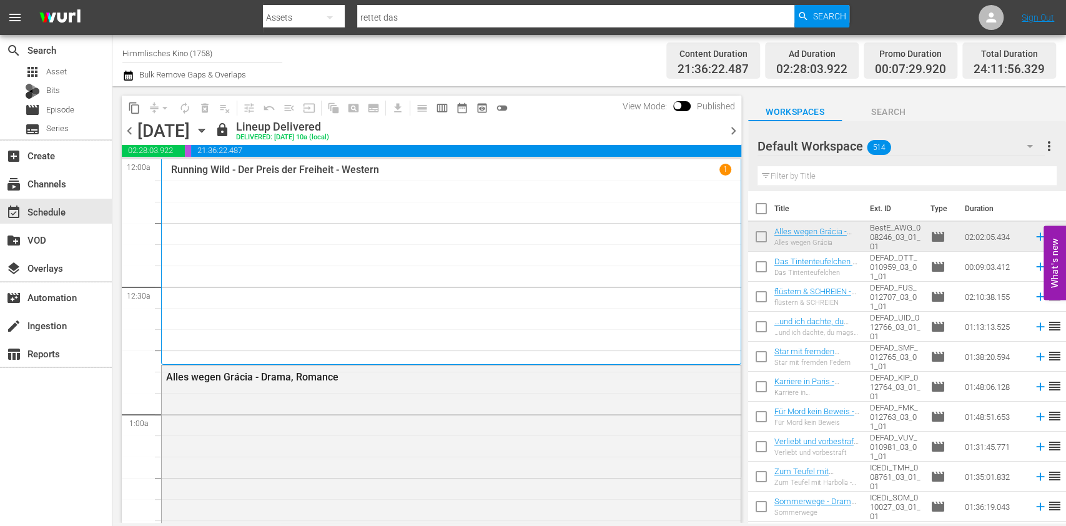
click at [212, 140] on div "Friday, August 15th August 15th" at bounding box center [174, 131] width 74 height 21
click at [209, 134] on icon "button" at bounding box center [202, 131] width 14 height 14
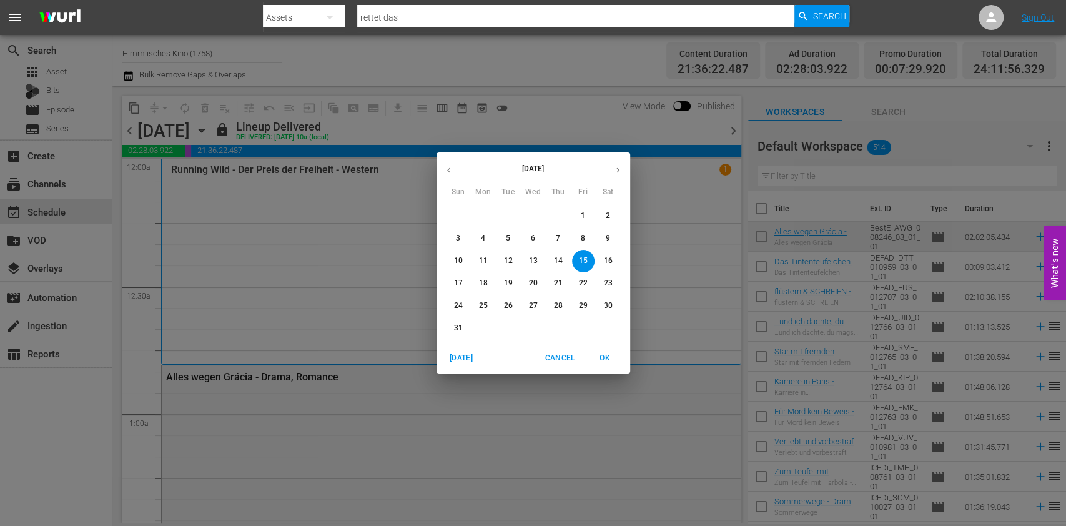
click at [617, 166] on icon "button" at bounding box center [617, 170] width 9 height 9
click at [523, 237] on span "10" at bounding box center [533, 238] width 22 height 11
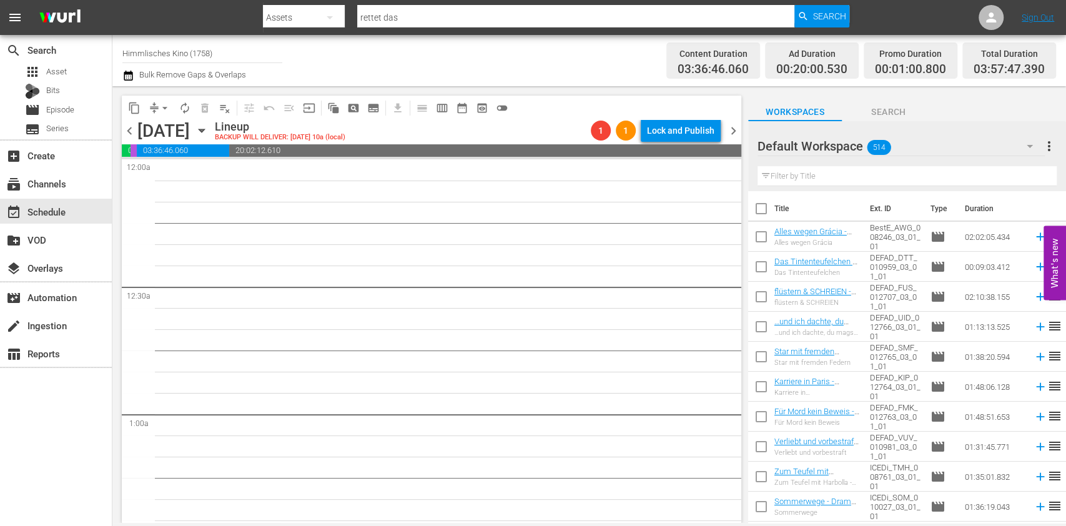
click at [875, 155] on span "514" at bounding box center [879, 147] width 24 height 26
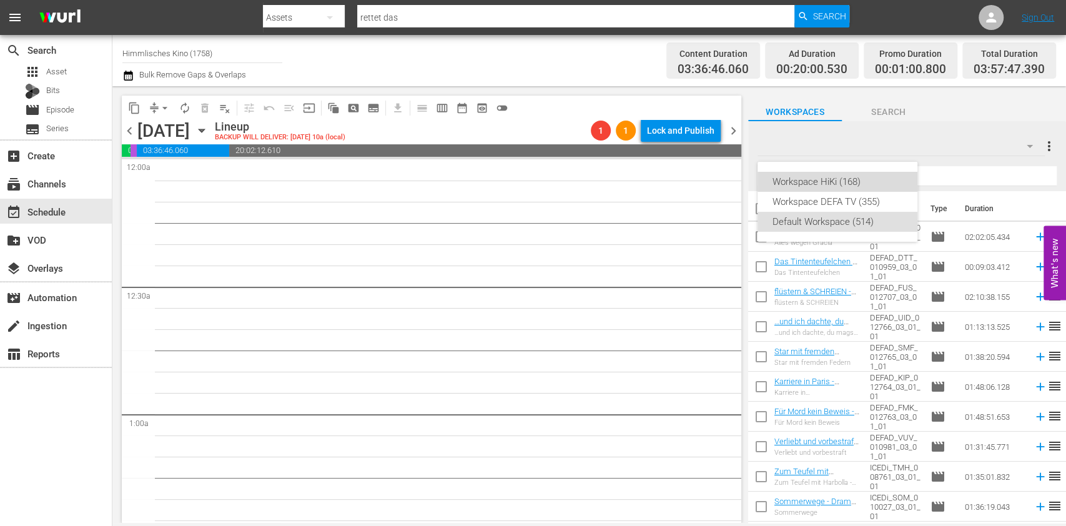
click at [839, 175] on div "Workspace HiKi (168)" at bounding box center [838, 182] width 130 height 20
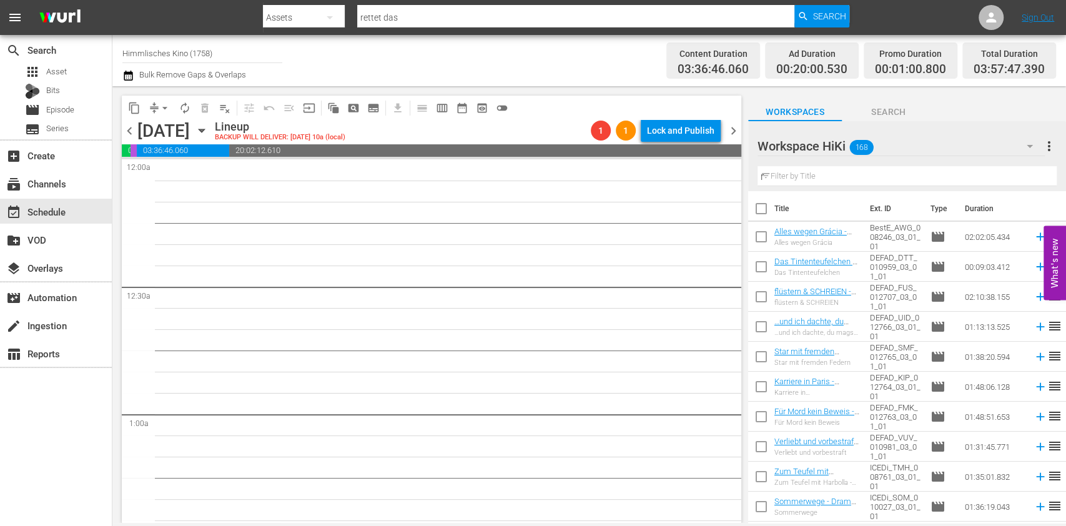
click at [886, 177] on input "r" at bounding box center [907, 176] width 299 height 20
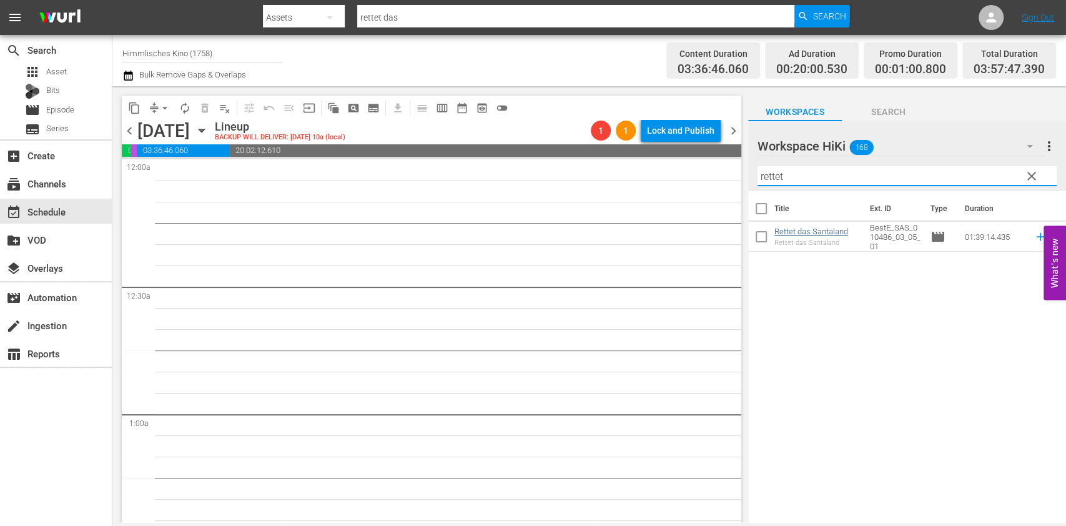
type input "rettet"
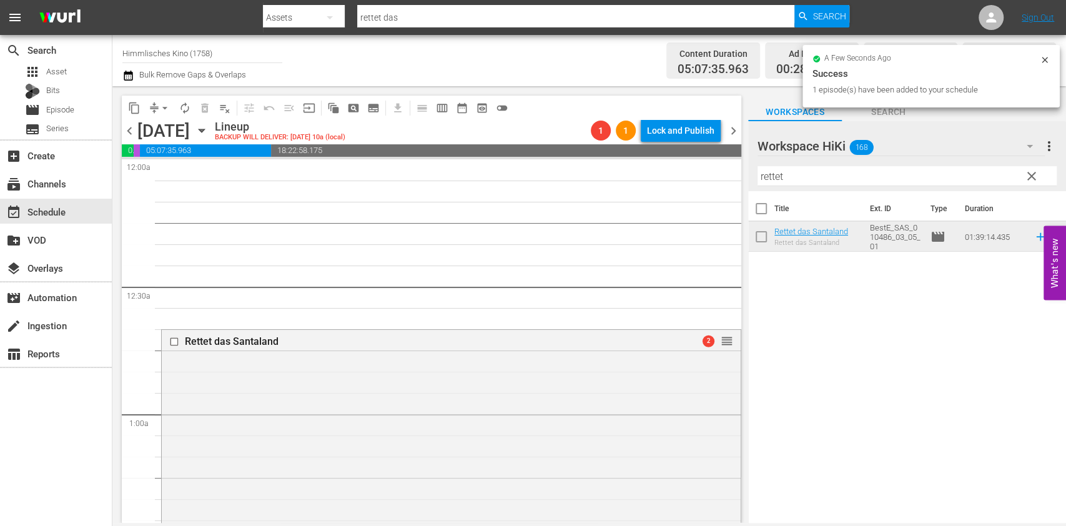
click at [209, 130] on icon "button" at bounding box center [202, 131] width 14 height 14
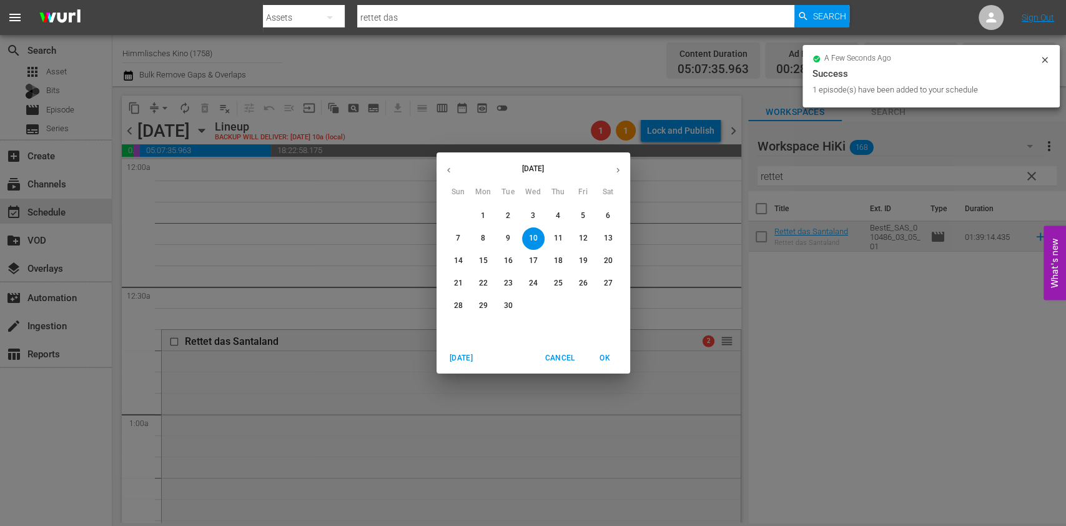
click at [615, 175] on button "button" at bounding box center [618, 170] width 24 height 24
click at [518, 238] on span "7" at bounding box center [508, 238] width 22 height 11
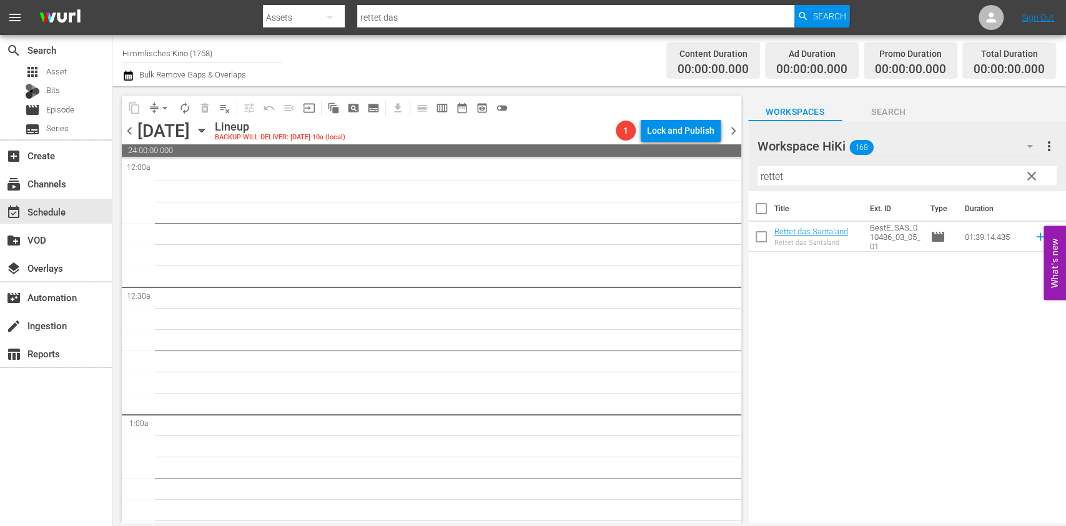
click at [209, 130] on icon "button" at bounding box center [202, 131] width 14 height 14
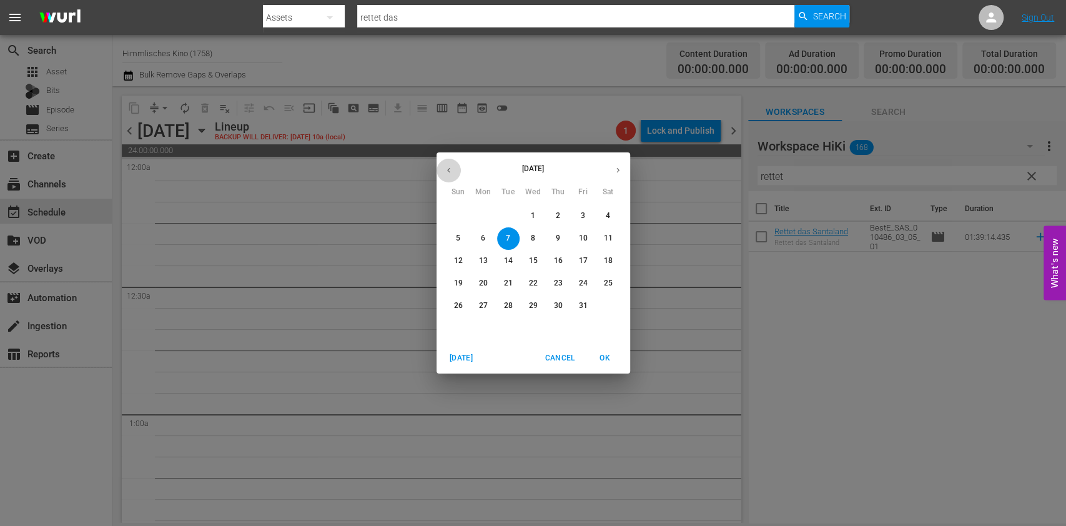
click at [443, 161] on button "button" at bounding box center [449, 170] width 24 height 24
click at [485, 269] on button "15" at bounding box center [483, 261] width 22 height 22
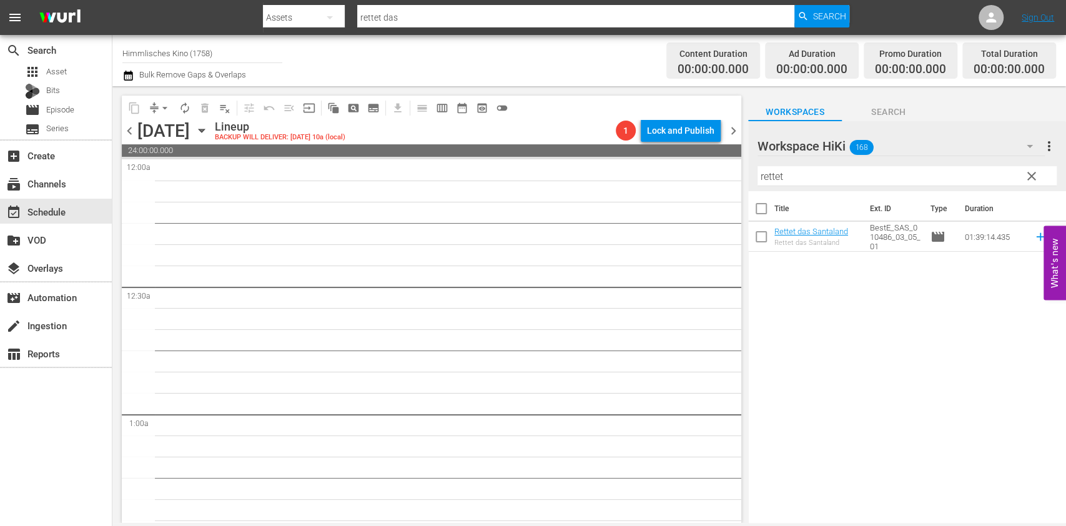
click at [209, 128] on icon "button" at bounding box center [202, 131] width 14 height 14
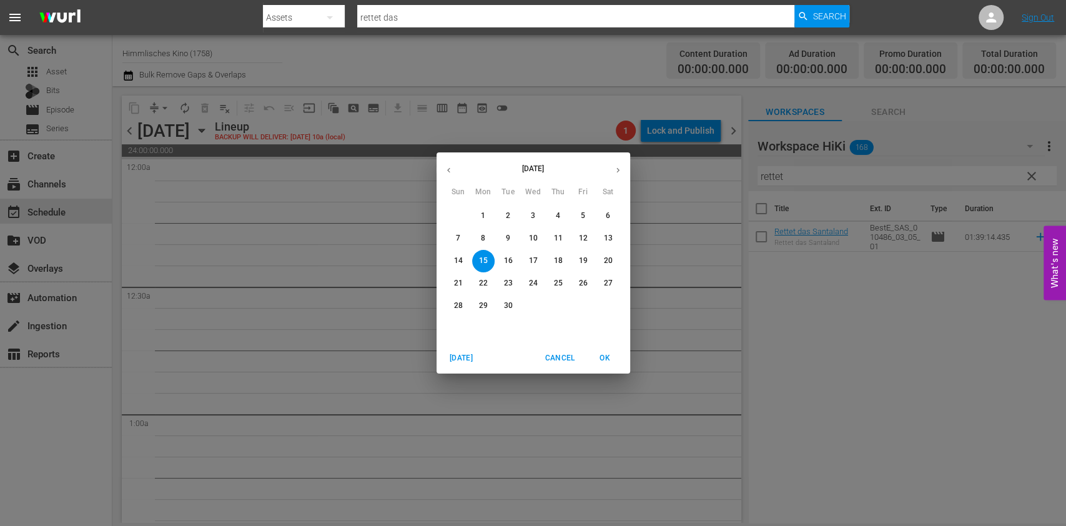
click at [132, 74] on div "September 2025 Sun Mon Tue Wed Thu Fri Sat 31 1 2 3 4 5 6 7 8 9 10 11 12 13 14 …" at bounding box center [533, 263] width 1066 height 526
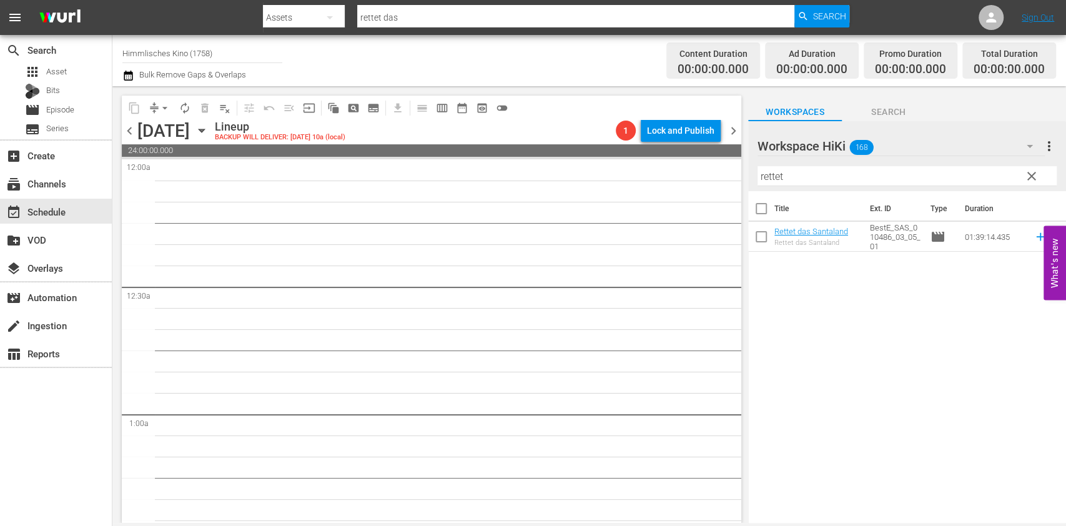
click at [132, 73] on icon "button" at bounding box center [128, 76] width 9 height 10
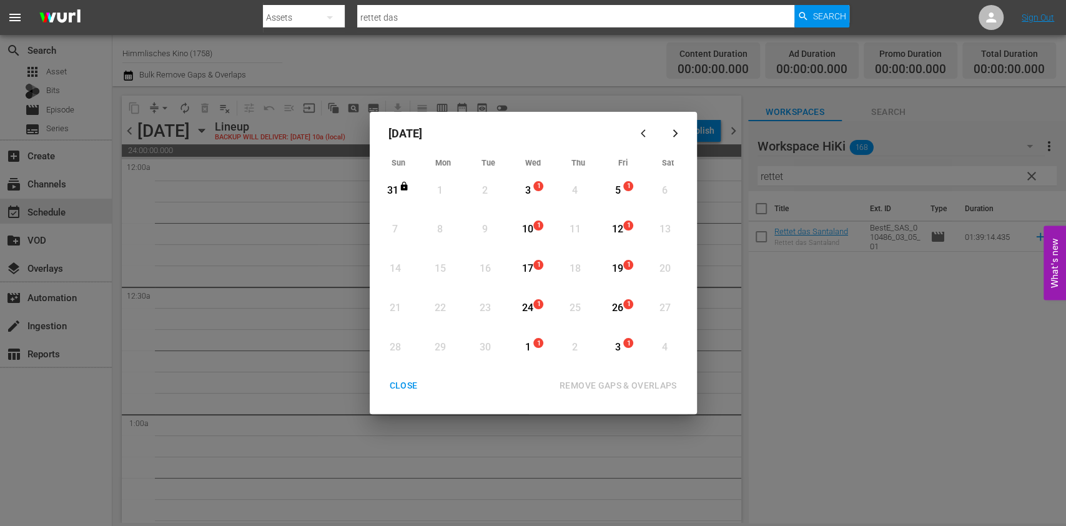
click at [412, 387] on div "CLOSE" at bounding box center [404, 386] width 48 height 16
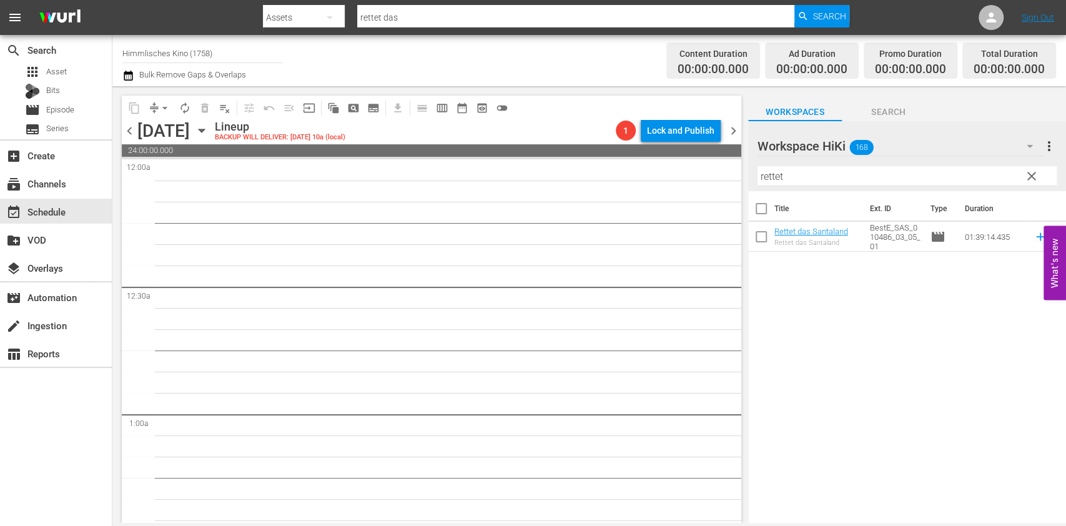
click at [204, 132] on icon "button" at bounding box center [202, 130] width 6 height 3
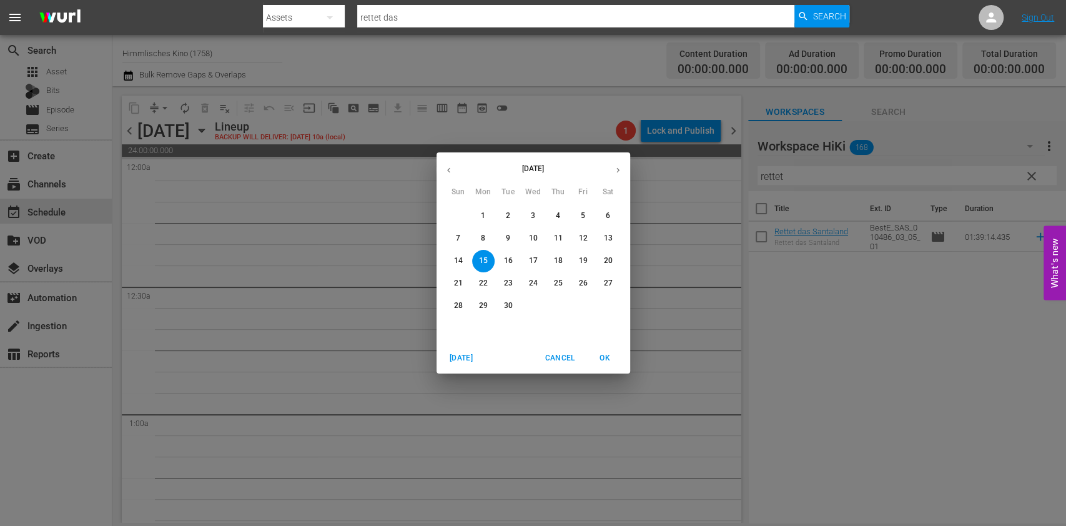
click at [550, 222] on button "4" at bounding box center [558, 216] width 22 height 22
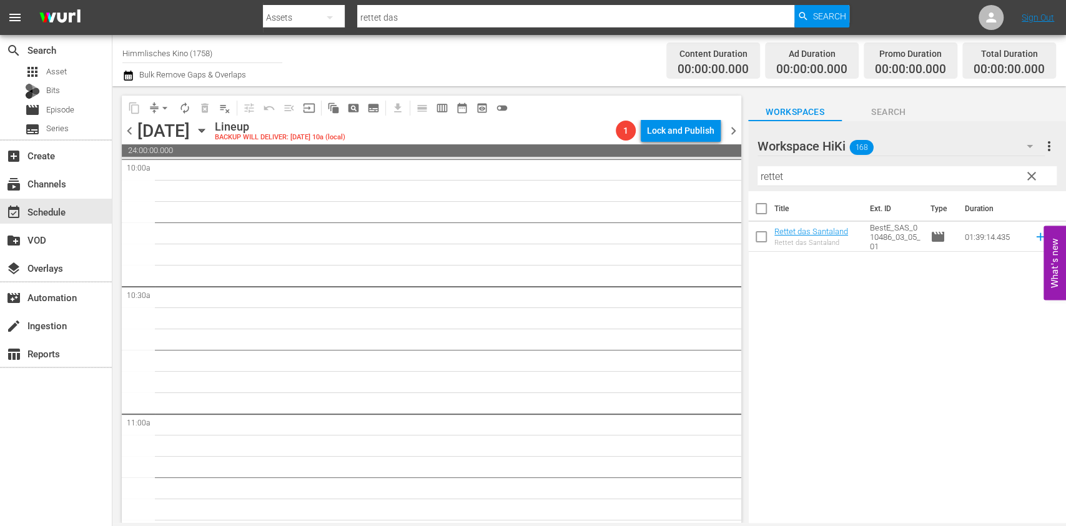
scroll to position [2612, 0]
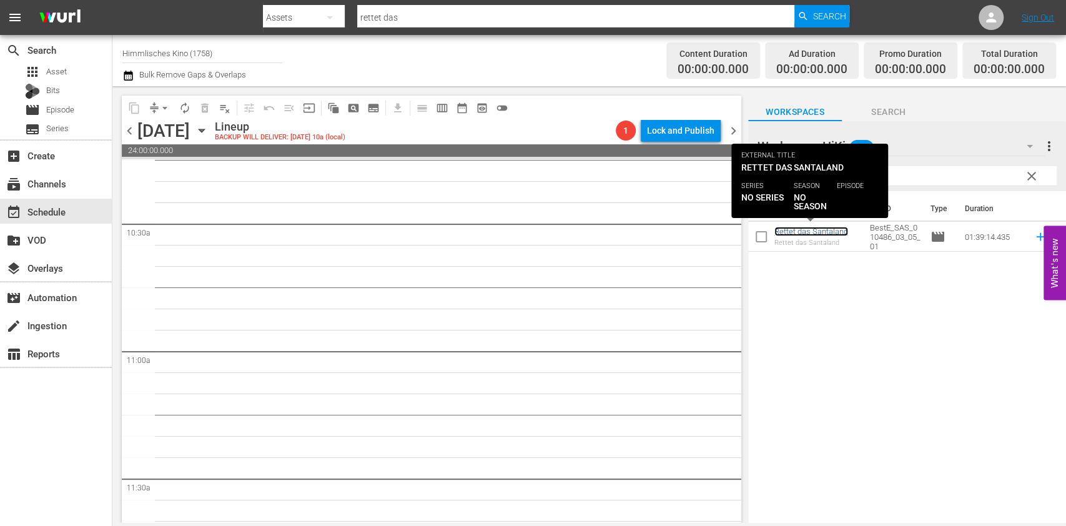
click at [814, 234] on link "Rettet das Santaland" at bounding box center [812, 231] width 74 height 9
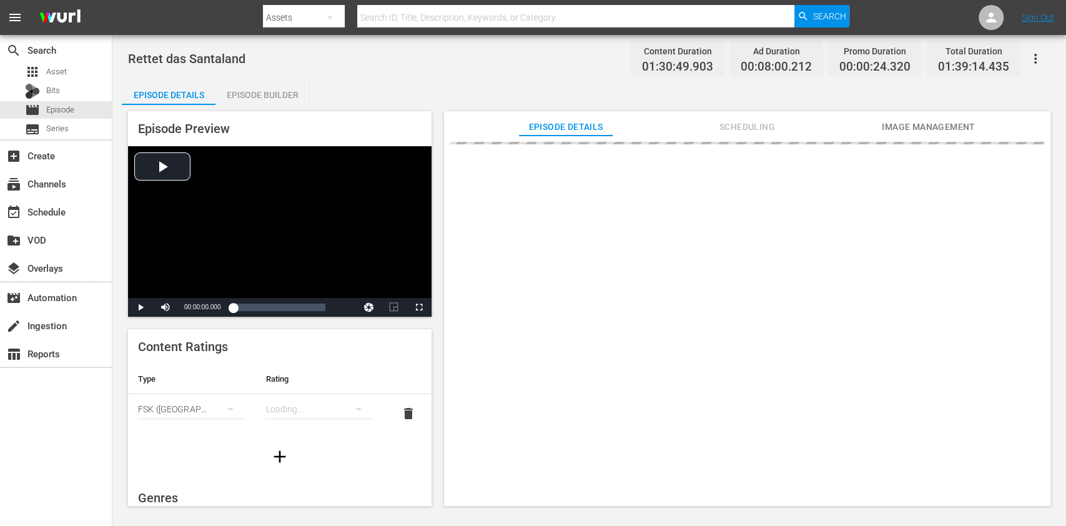
click at [743, 108] on div "Episode Preview Video Player is loading. Play Video Play Mute Current Time 00:0…" at bounding box center [589, 310] width 935 height 411
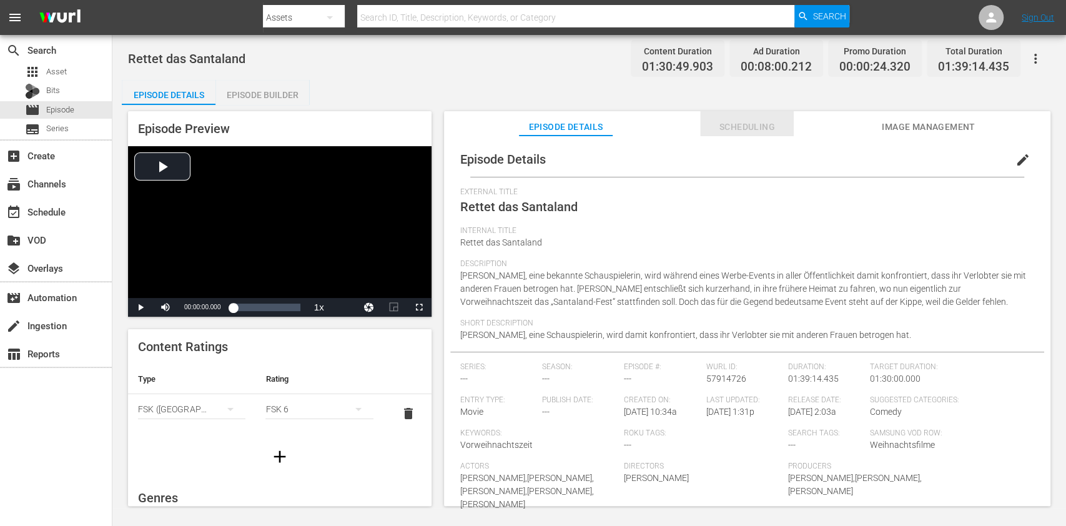
click at [737, 118] on button "Scheduling" at bounding box center [747, 123] width 94 height 25
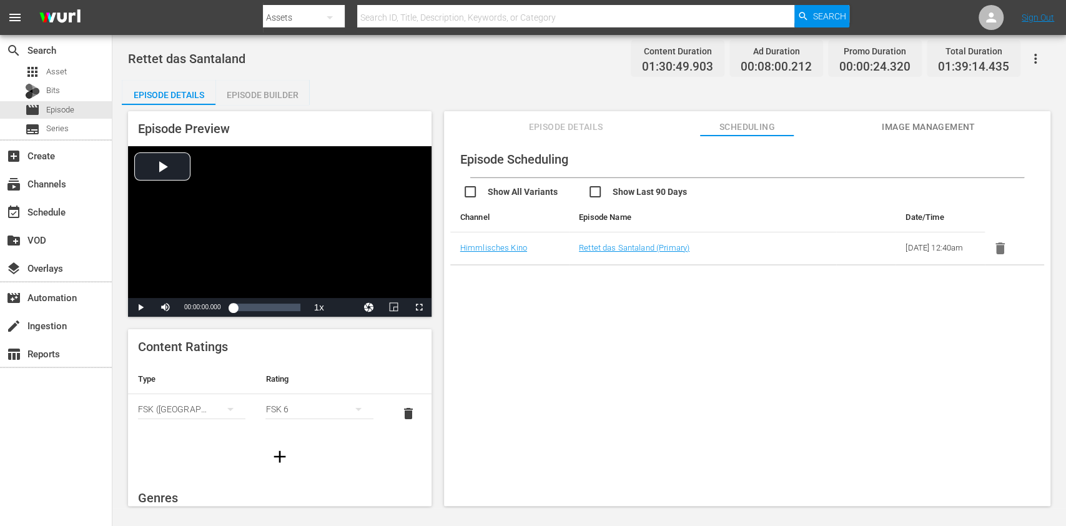
click at [603, 259] on td "Rettet das Santaland (Primary)" at bounding box center [702, 248] width 267 height 32
click at [612, 252] on link "Rettet das Santaland (Primary)" at bounding box center [634, 247] width 111 height 9
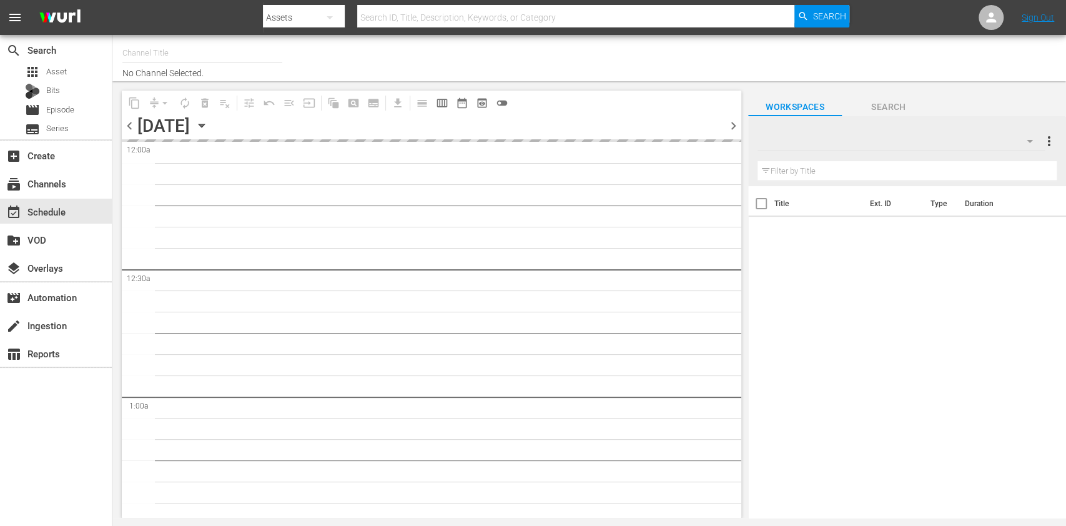
type input "Himmlisches Kino (1758)"
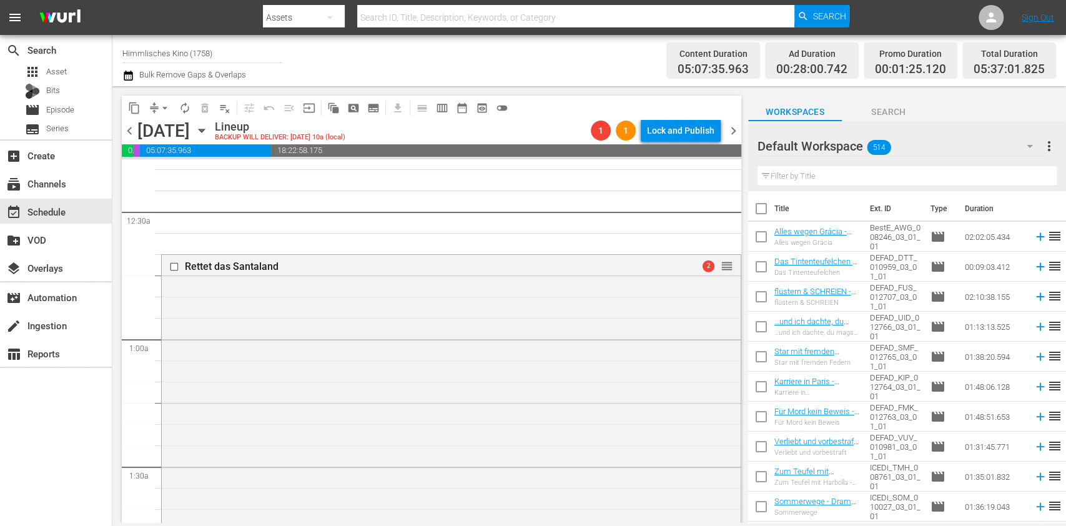
scroll to position [76, 0]
click at [312, 347] on div "Rettet das Santaland 2 reorder" at bounding box center [451, 463] width 579 height 418
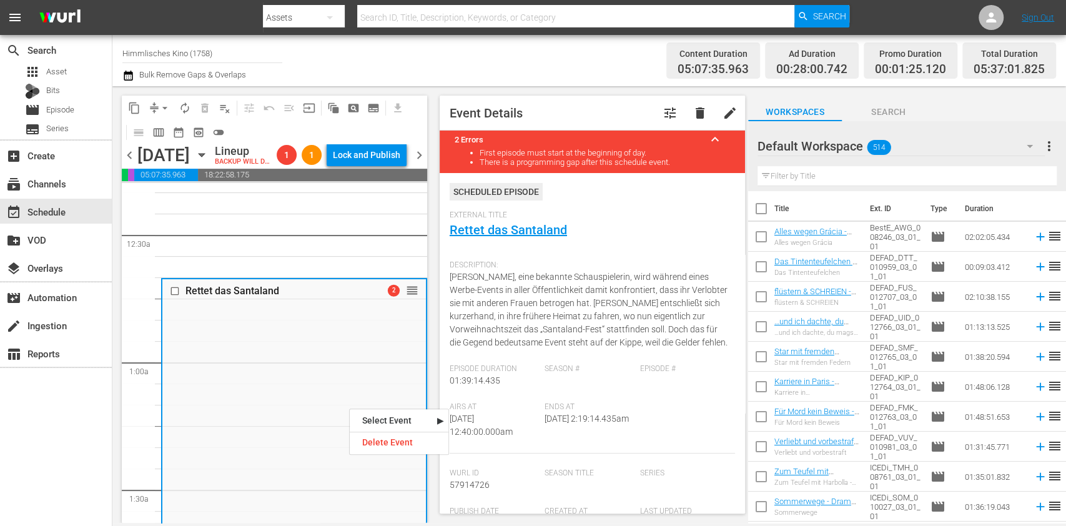
click at [382, 452] on nav "Select Event Rettet das Santaland Delete Event" at bounding box center [399, 432] width 100 height 46
click at [397, 447] on div "Delete Event" at bounding box center [399, 442] width 99 height 17
